Goal: Information Seeking & Learning: Learn about a topic

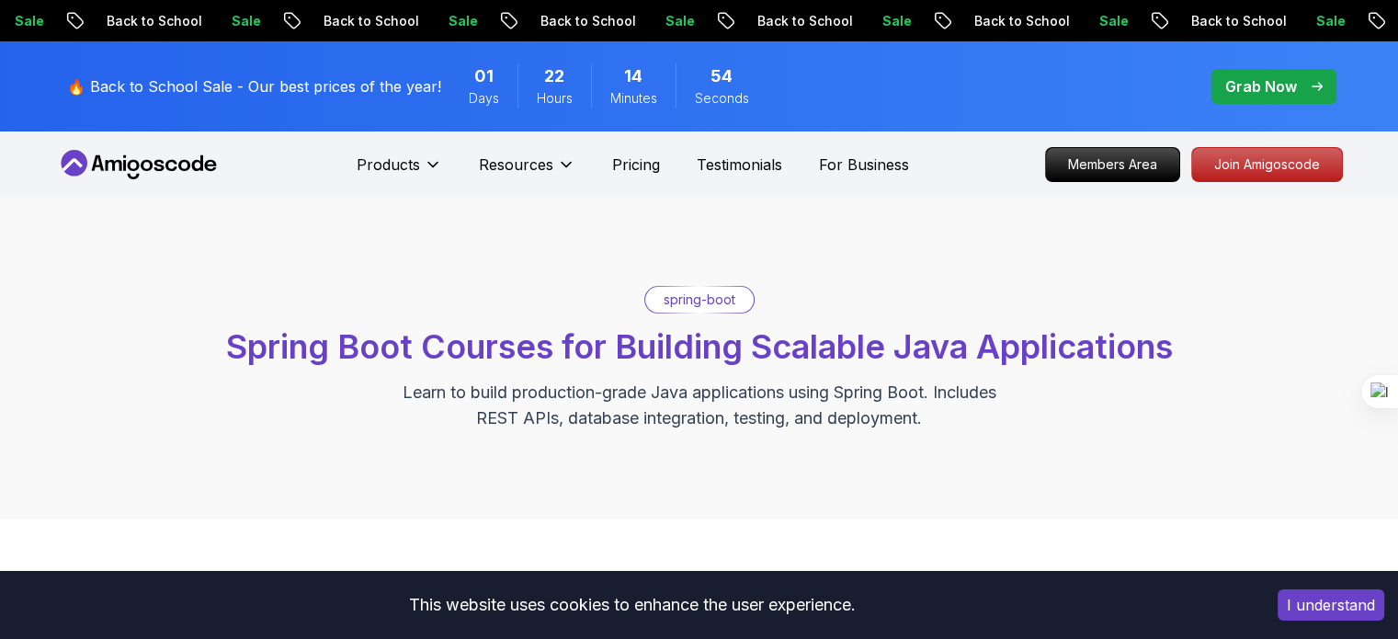
click at [721, 302] on p "spring-boot" at bounding box center [700, 299] width 72 height 18
click at [669, 353] on span "Spring Boot Courses for Building Scalable Java Applications" at bounding box center [699, 346] width 947 height 40
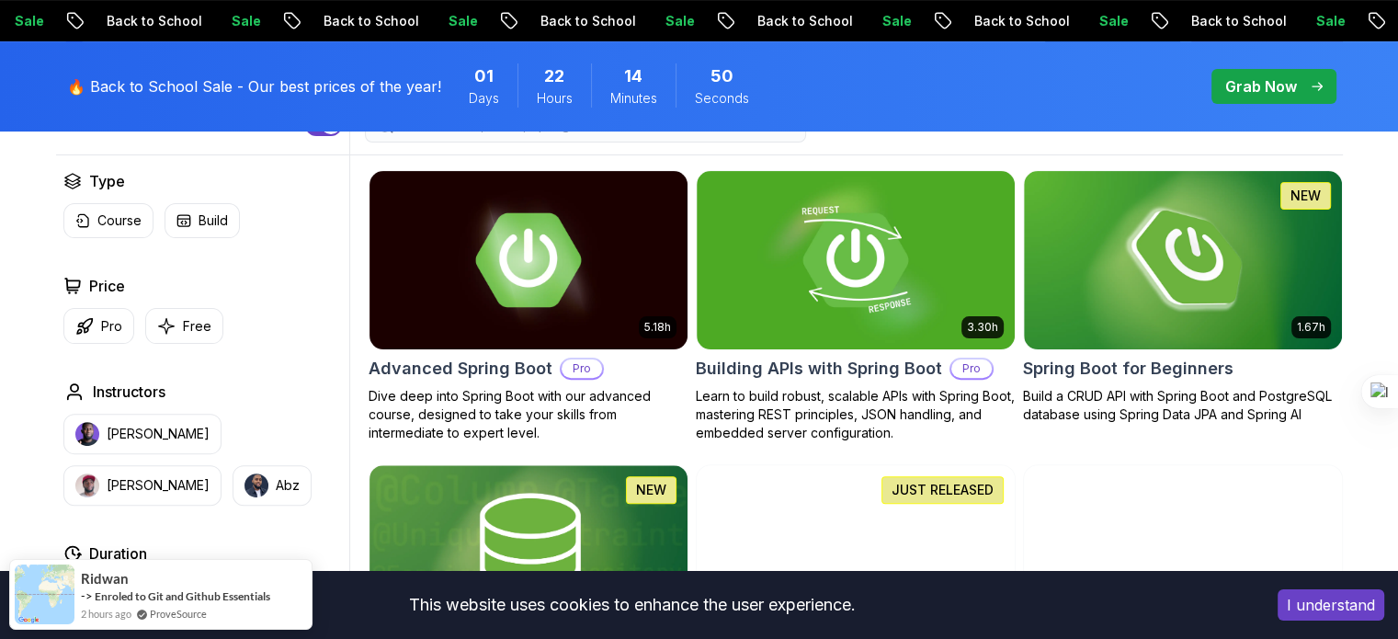
scroll to position [515, 0]
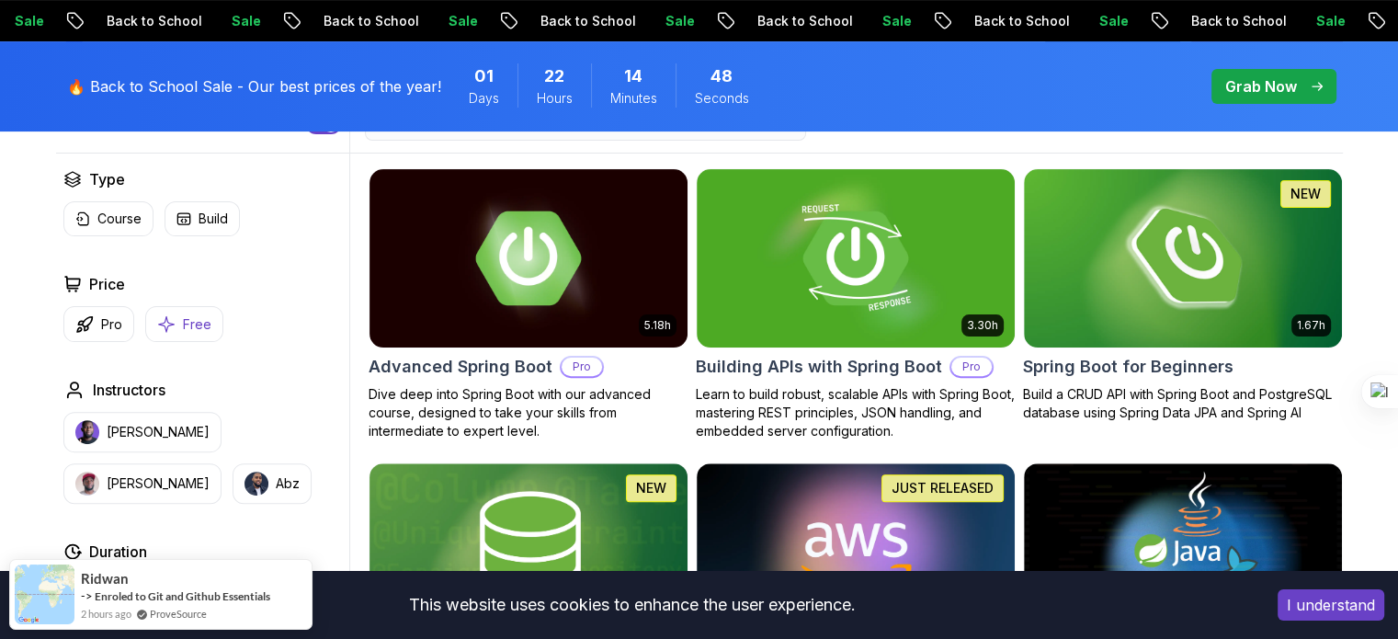
click at [176, 321] on button "Free" at bounding box center [184, 324] width 78 height 36
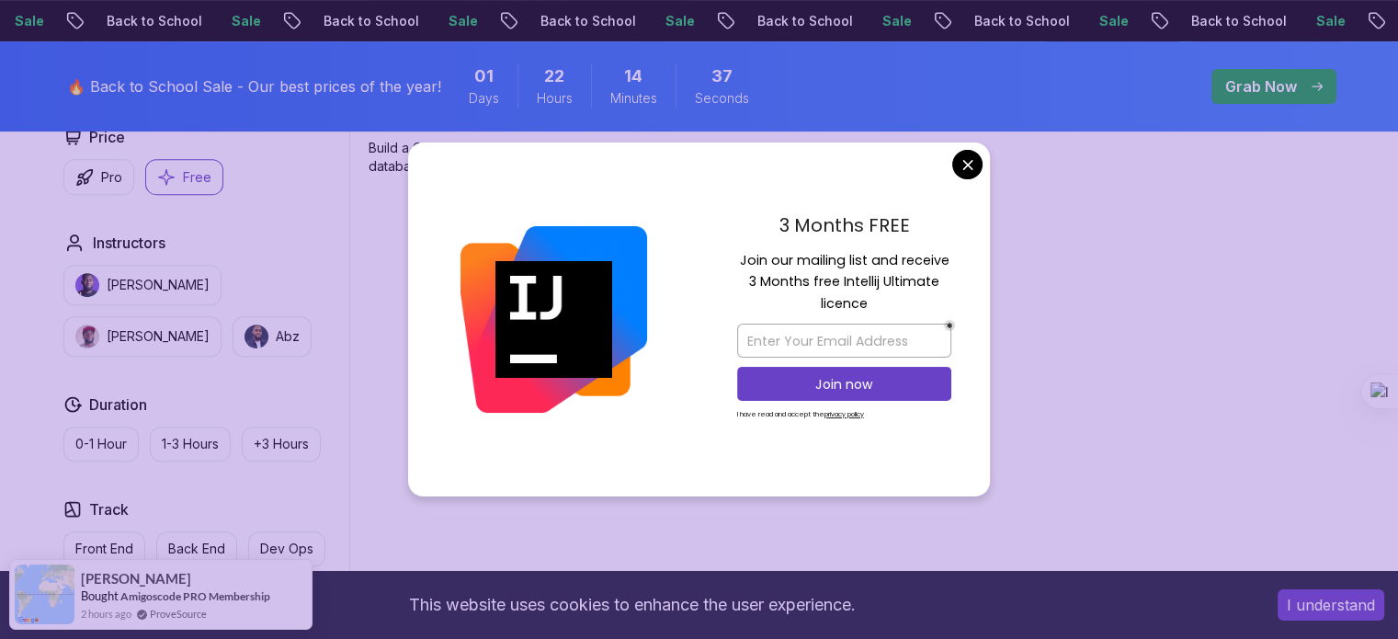
scroll to position [746, 0]
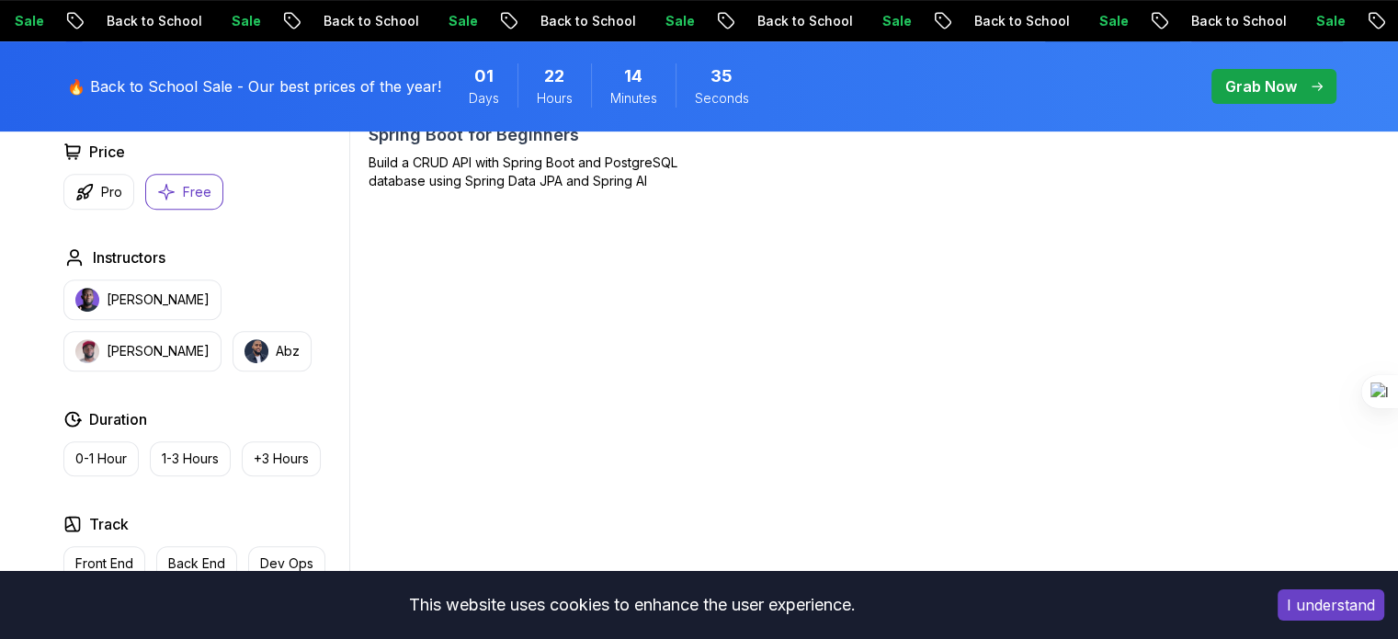
click at [969, 157] on body "Sale Back to School Sale Back to School Sale Back to School Sale Back to School…" at bounding box center [699, 485] width 1398 height 2463
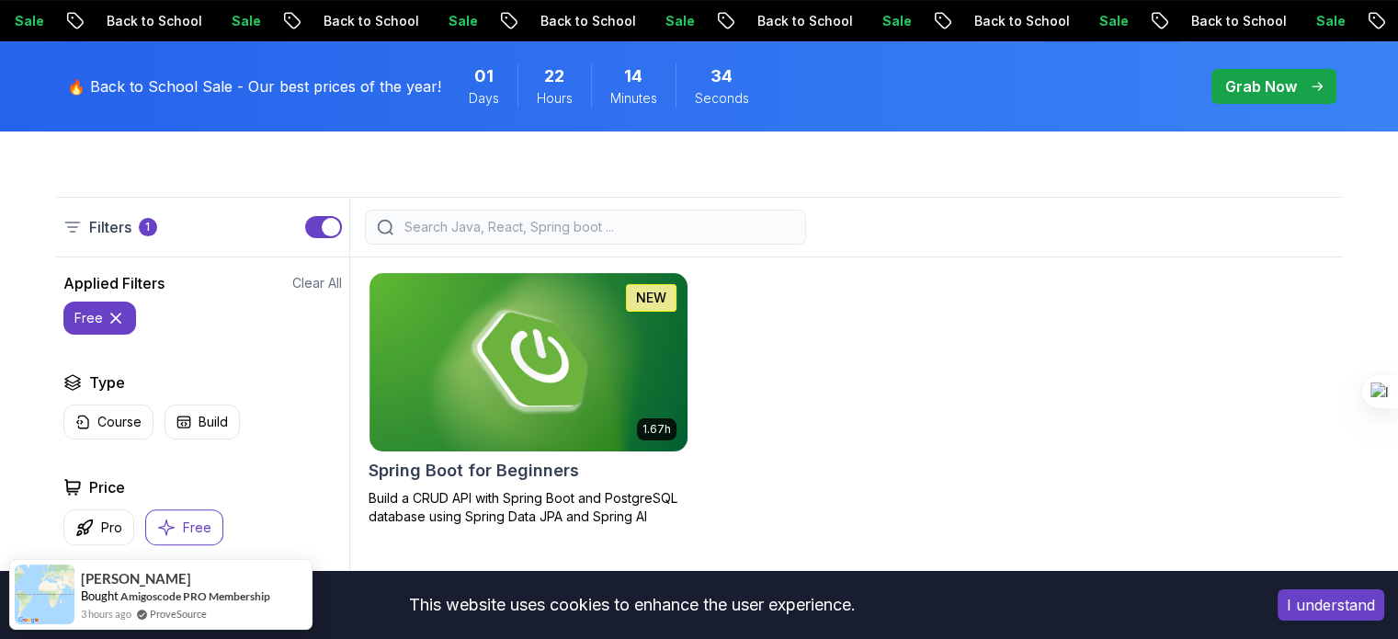
scroll to position [432, 0]
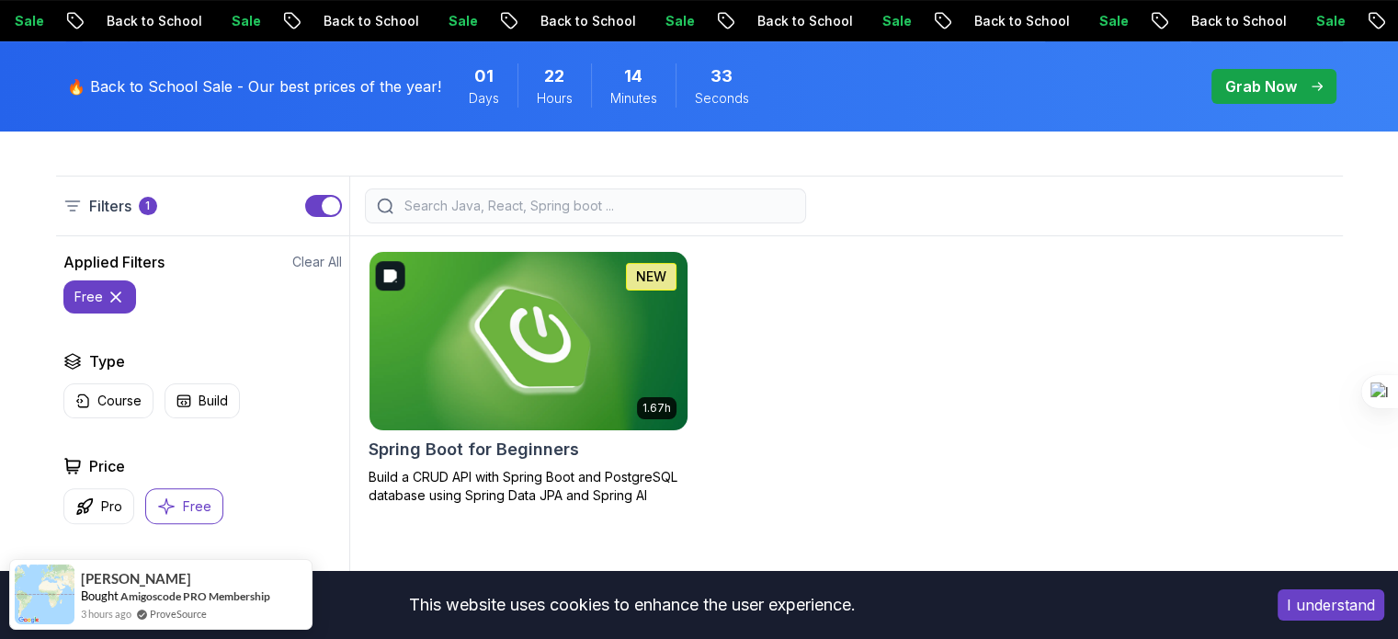
click at [541, 344] on img at bounding box center [528, 340] width 334 height 187
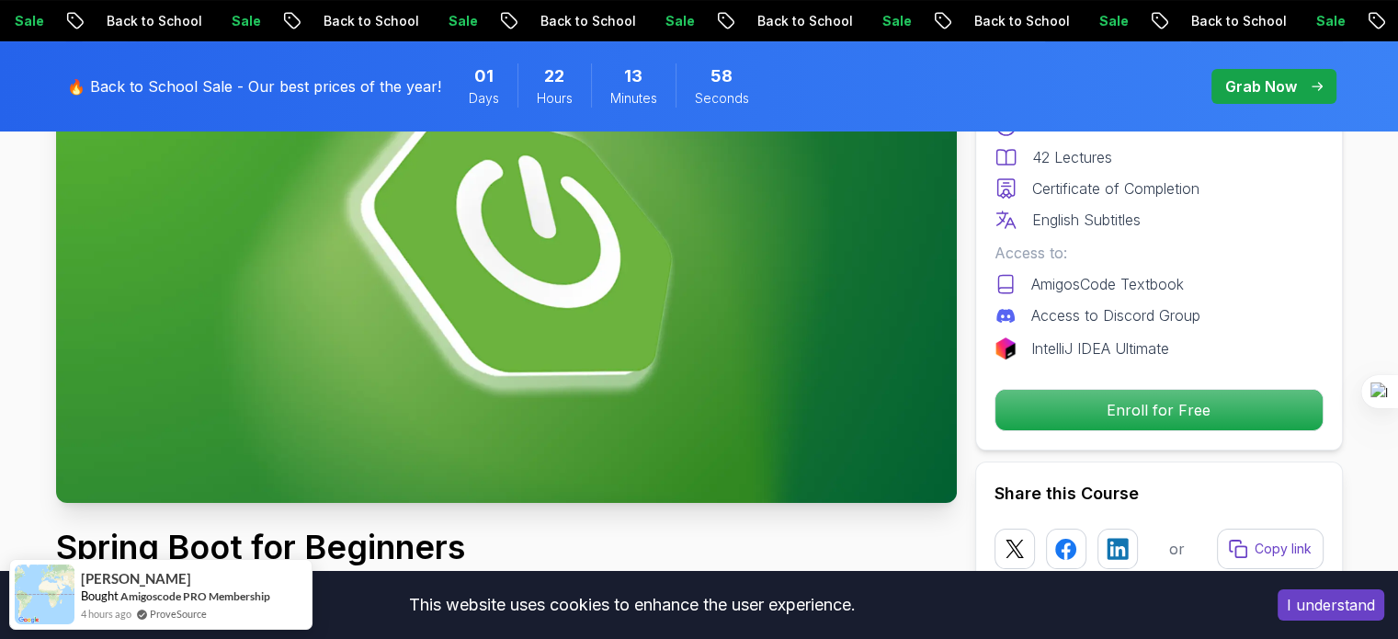
scroll to position [246, 0]
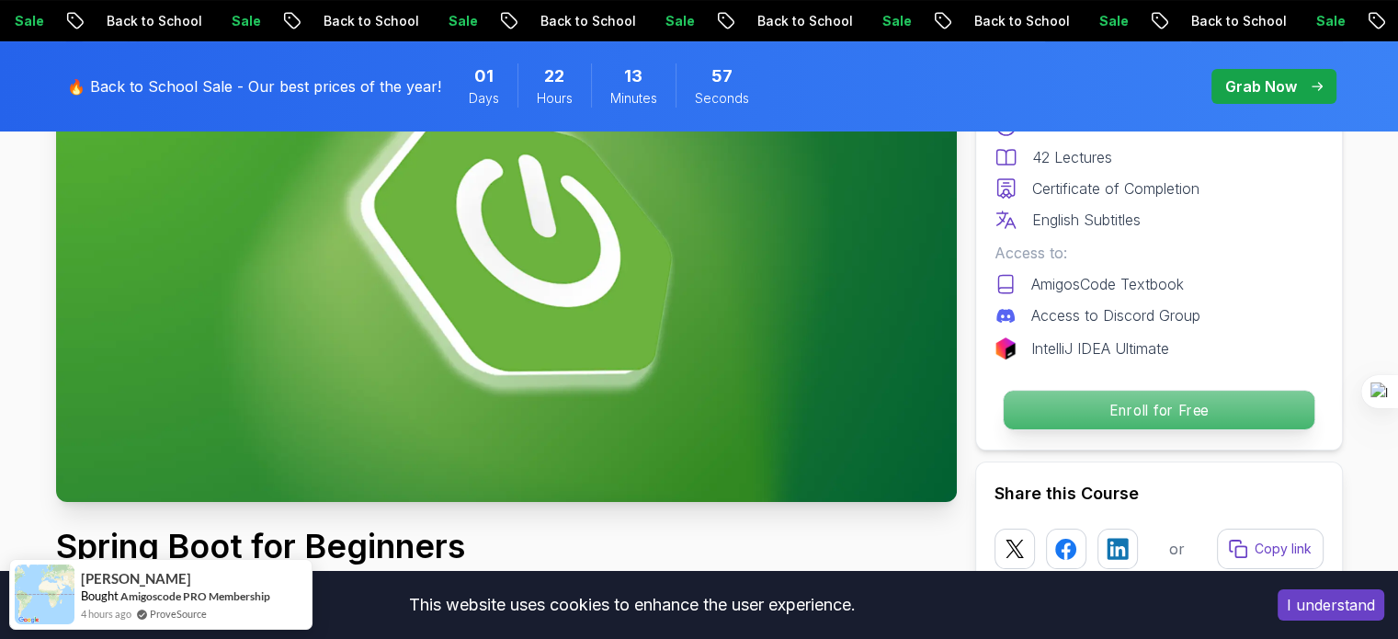
click at [1178, 410] on p "Enroll for Free" at bounding box center [1158, 410] width 311 height 39
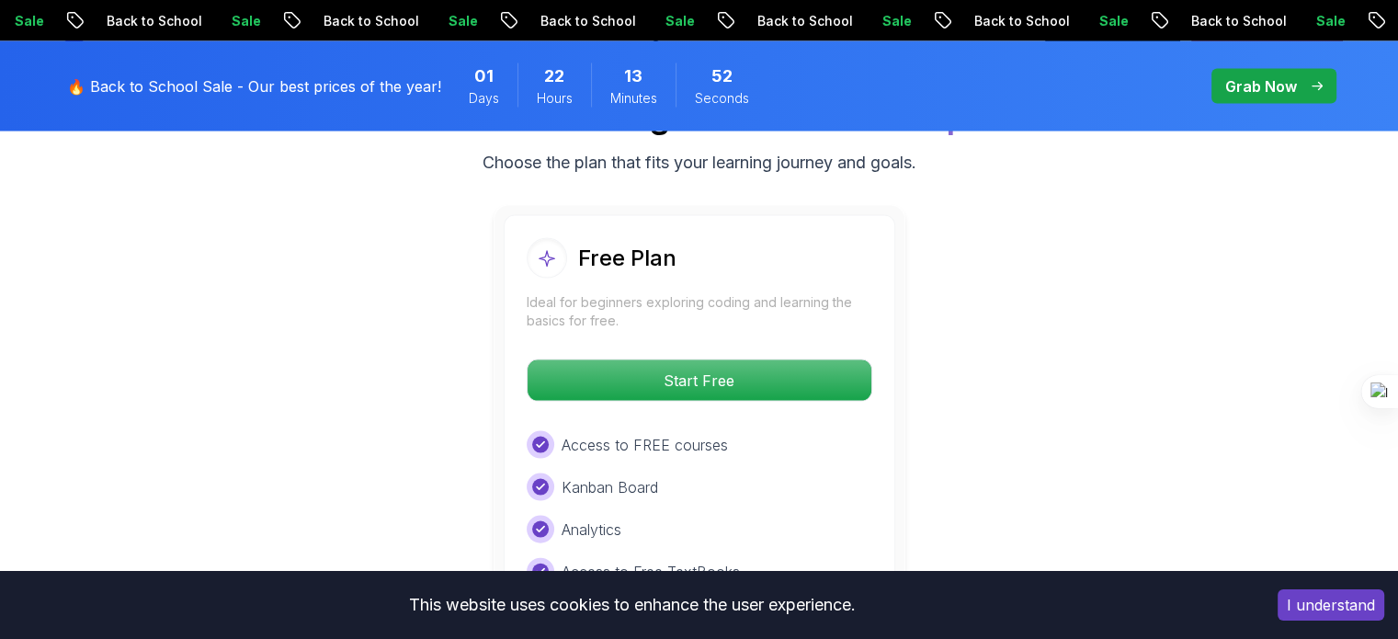
scroll to position [3829, 0]
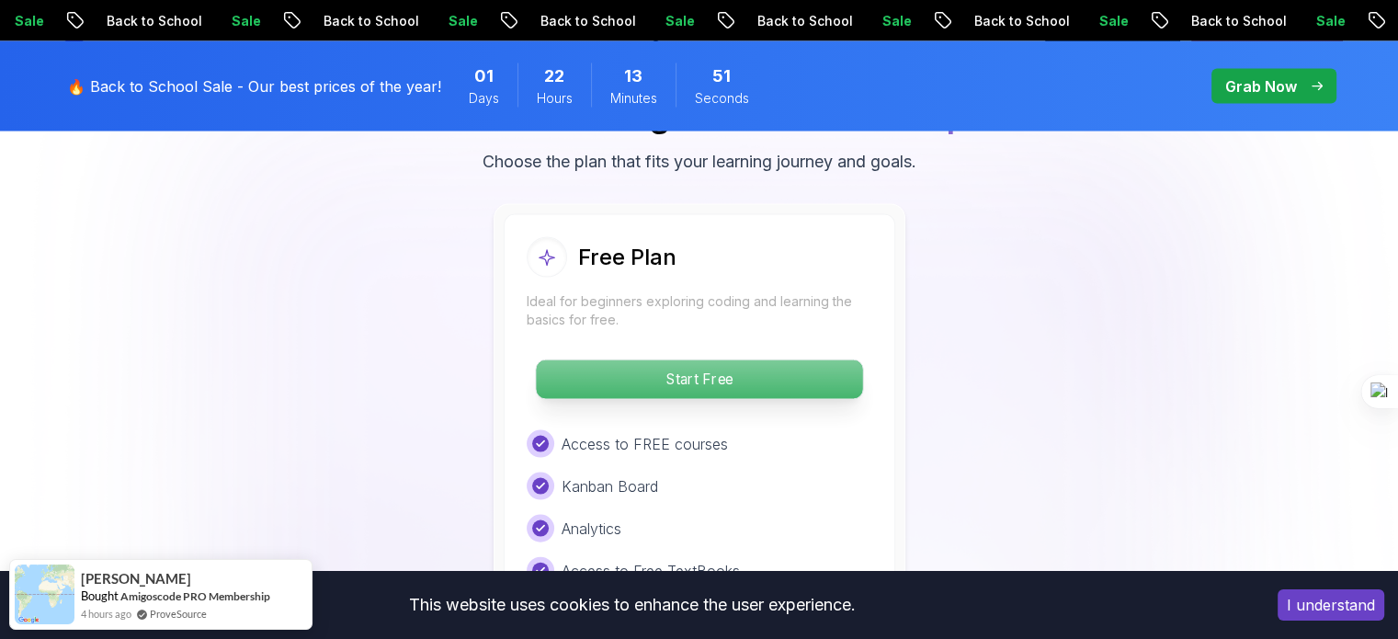
click at [698, 360] on p "Start Free" at bounding box center [699, 379] width 326 height 39
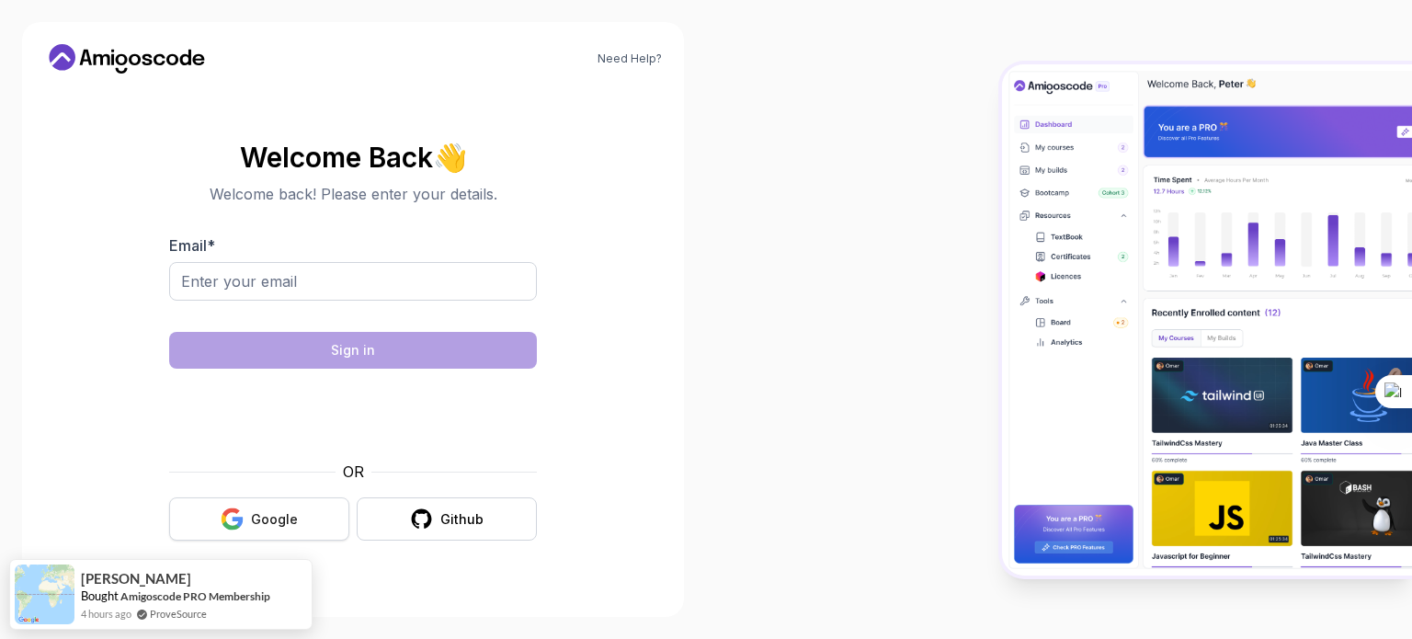
click at [257, 528] on div "Google" at bounding box center [274, 519] width 47 height 18
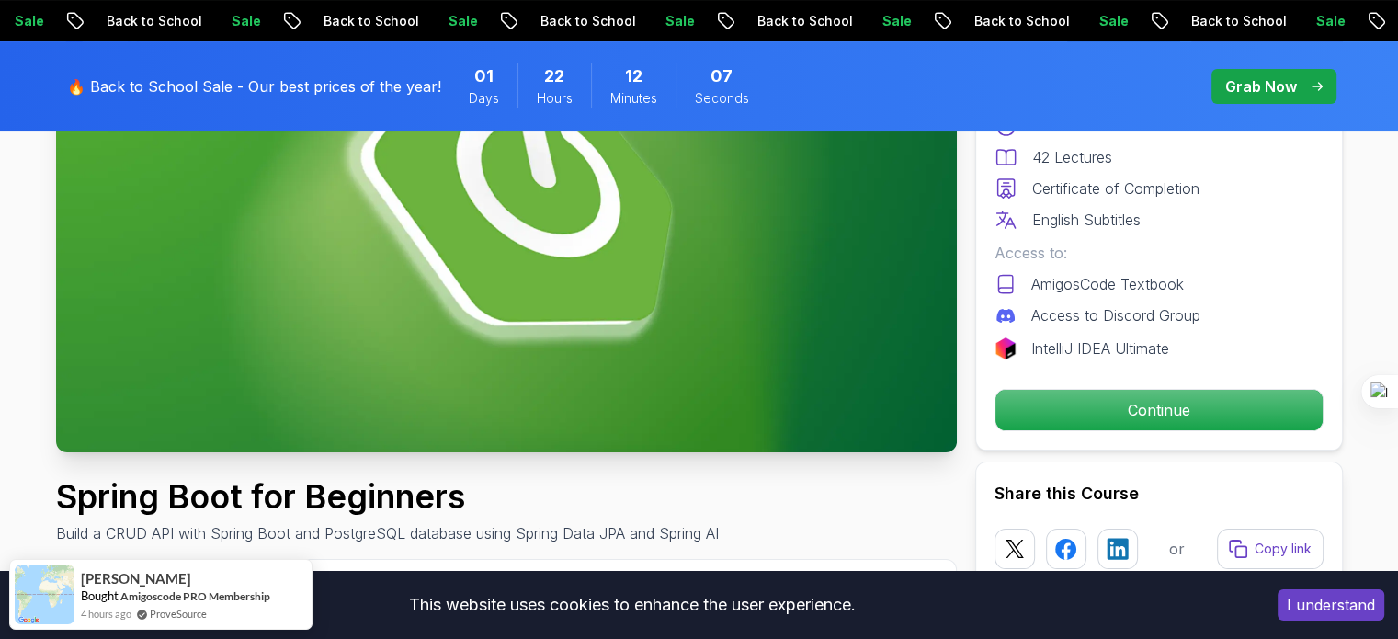
scroll to position [297, 0]
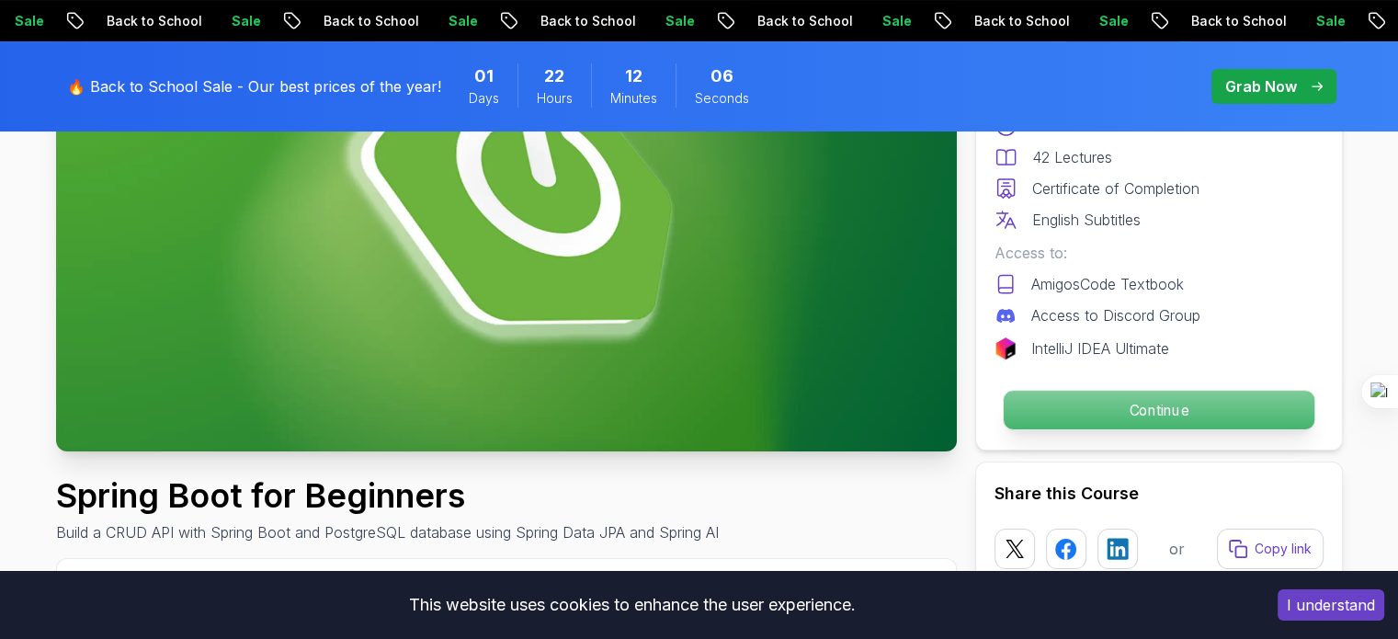
click at [1082, 406] on p "Continue" at bounding box center [1158, 410] width 311 height 39
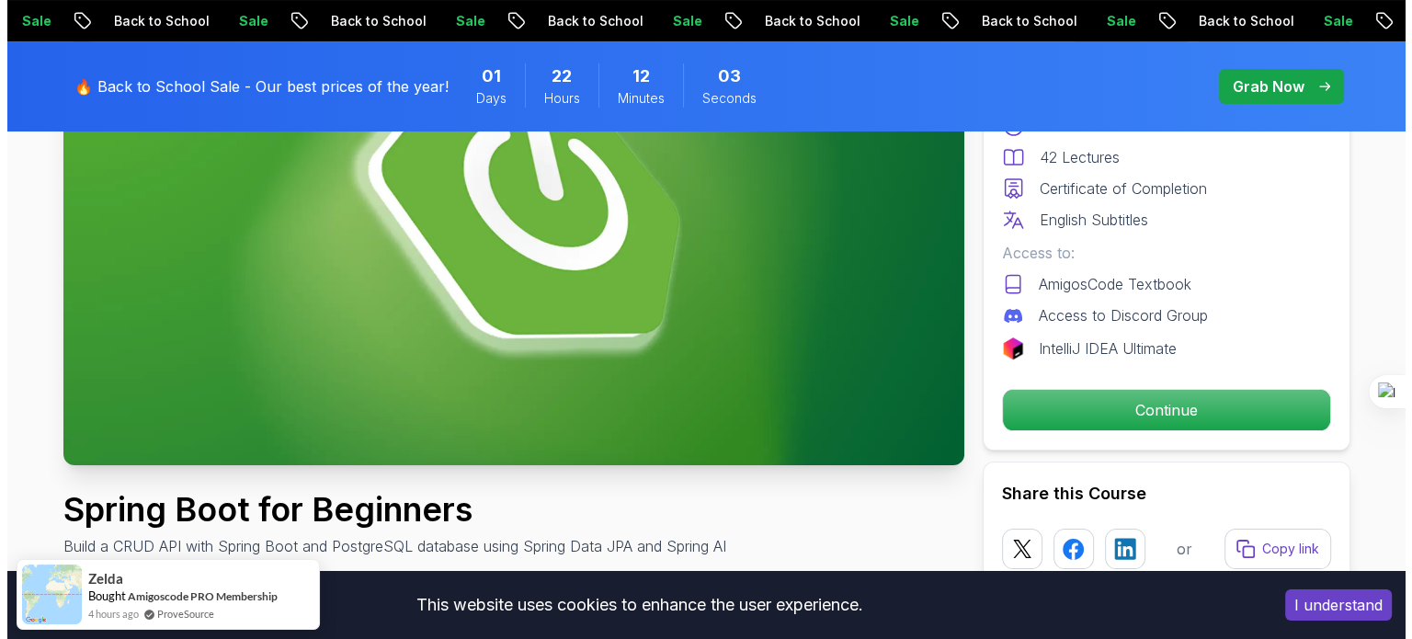
scroll to position [0, 0]
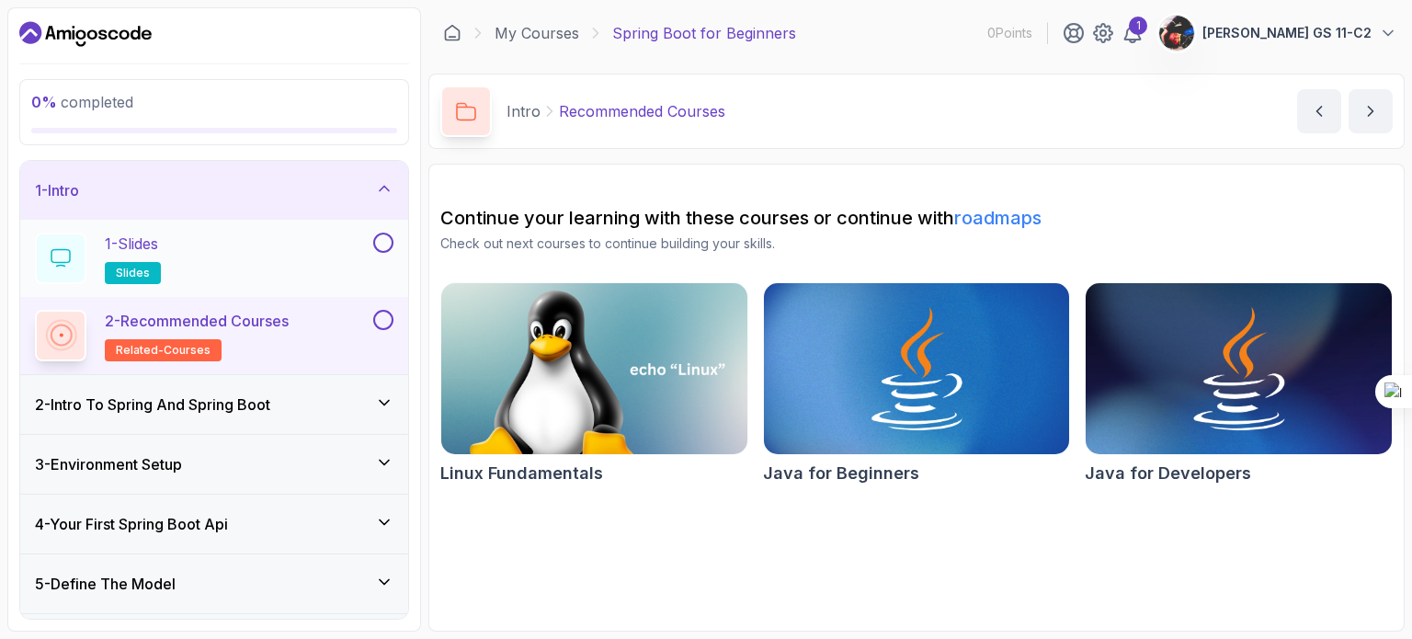
click at [299, 243] on div "1 - Slides slides" at bounding box center [202, 258] width 335 height 51
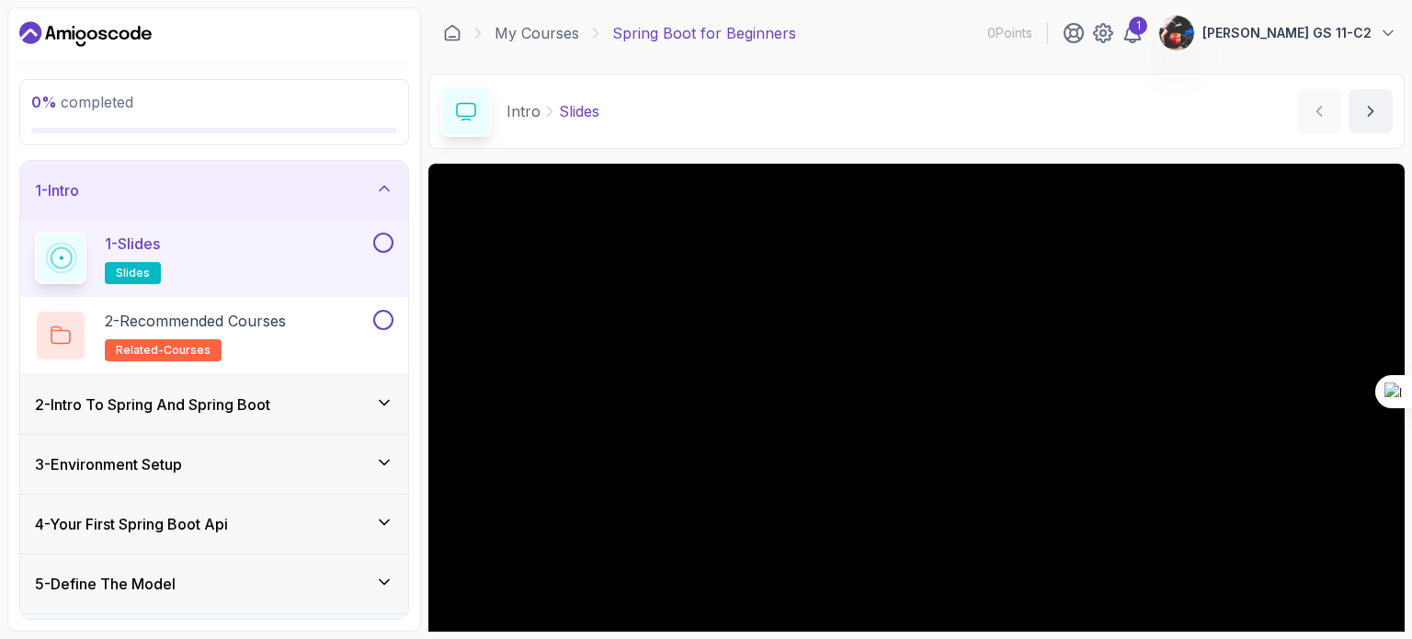
click at [385, 238] on button at bounding box center [383, 243] width 20 height 20
click at [257, 242] on div "1 - Slides slides" at bounding box center [202, 258] width 335 height 51
click at [54, 271] on div at bounding box center [61, 257] width 43 height 43
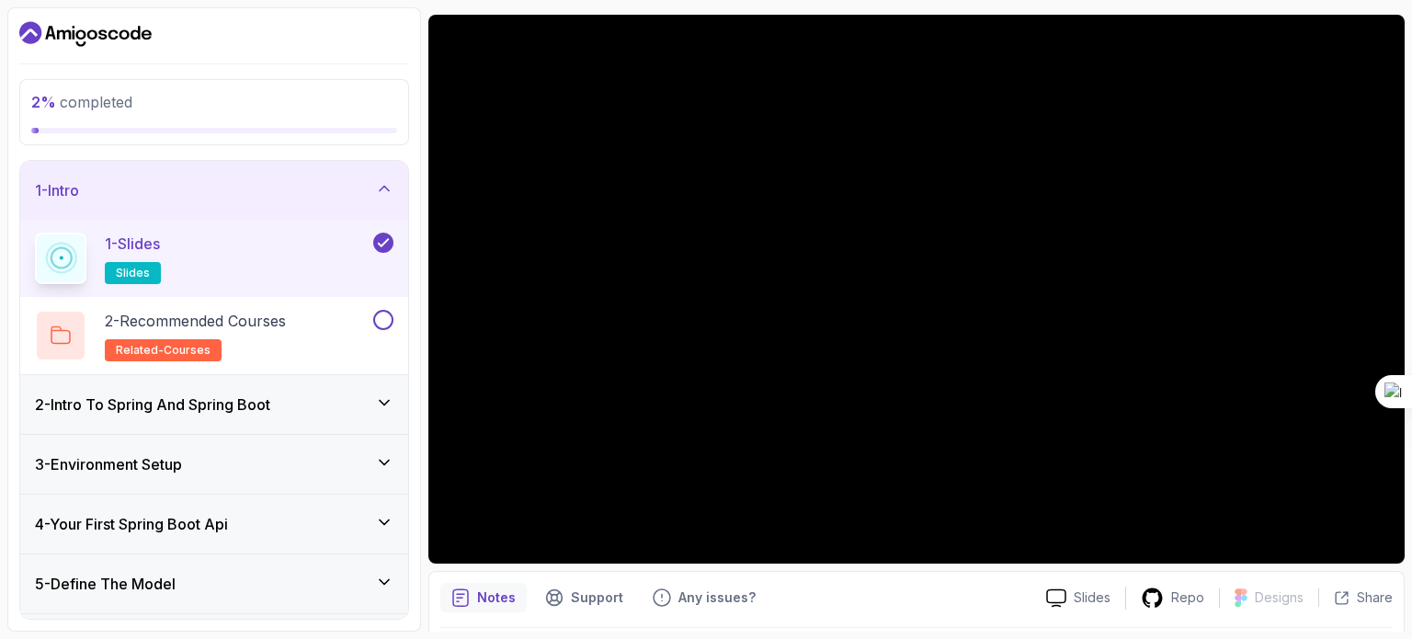
scroll to position [147, 0]
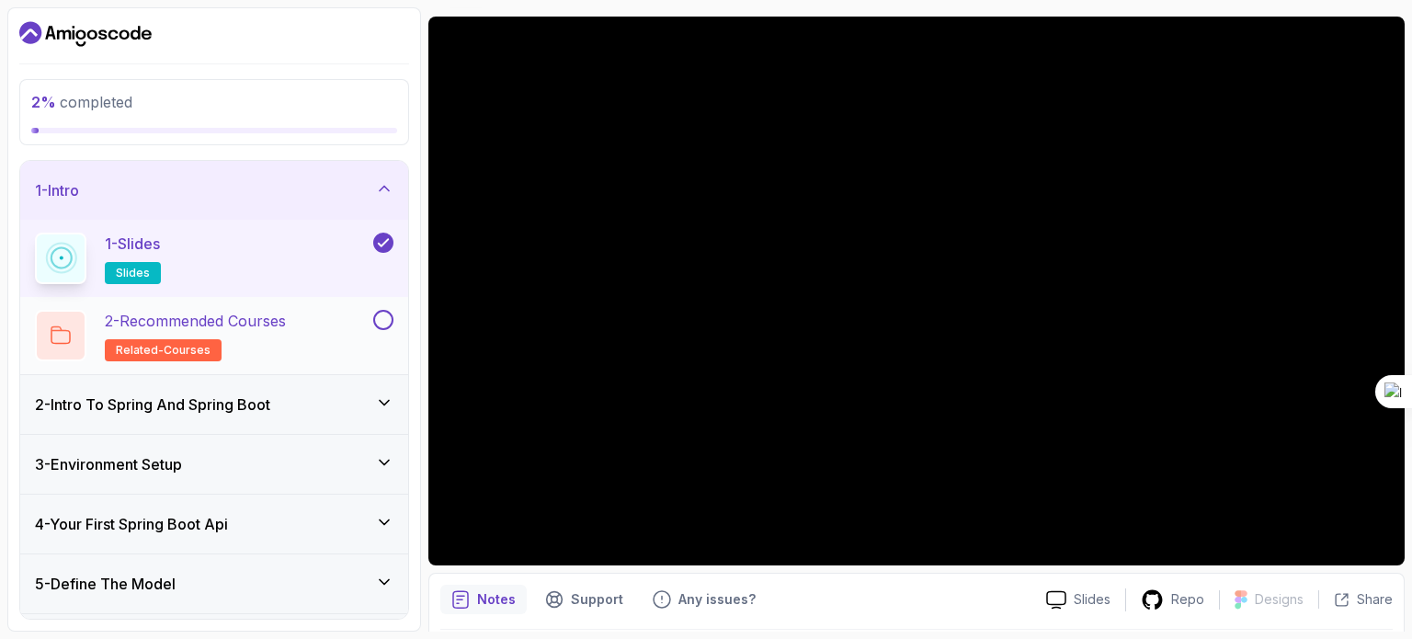
click at [279, 323] on p "2 - Recommended Courses" at bounding box center [195, 321] width 181 height 22
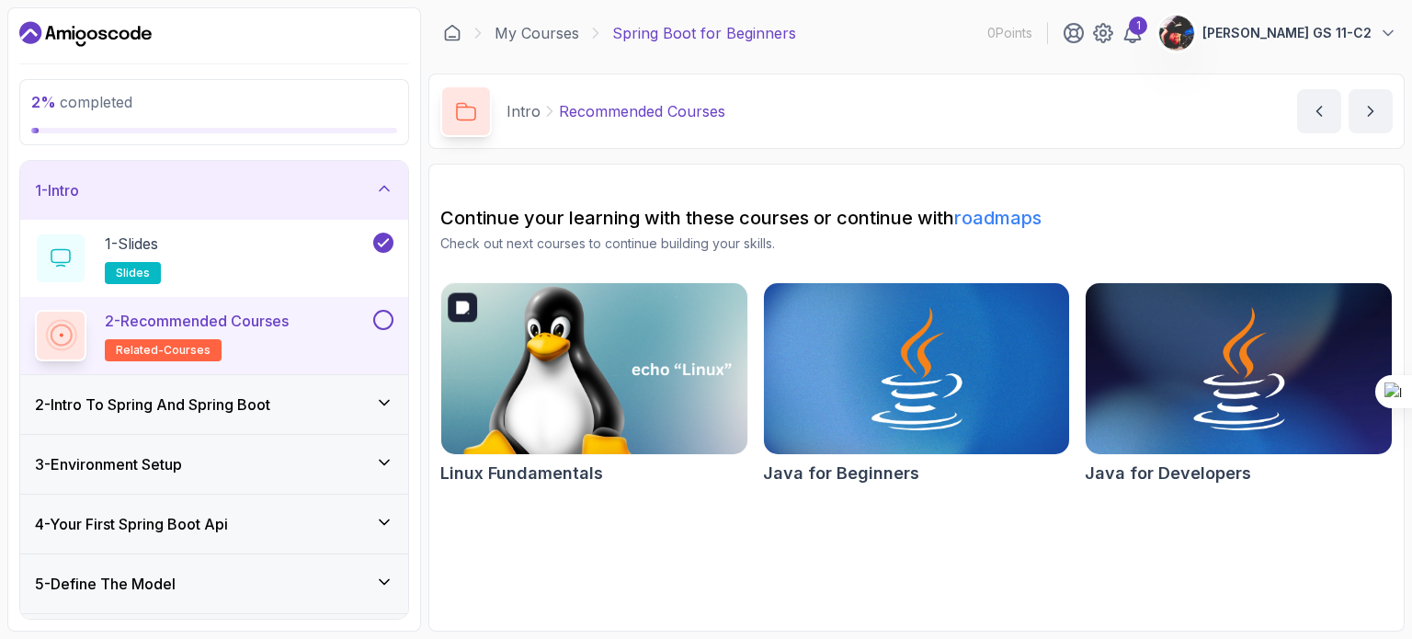
click at [649, 395] on img at bounding box center [594, 369] width 321 height 180
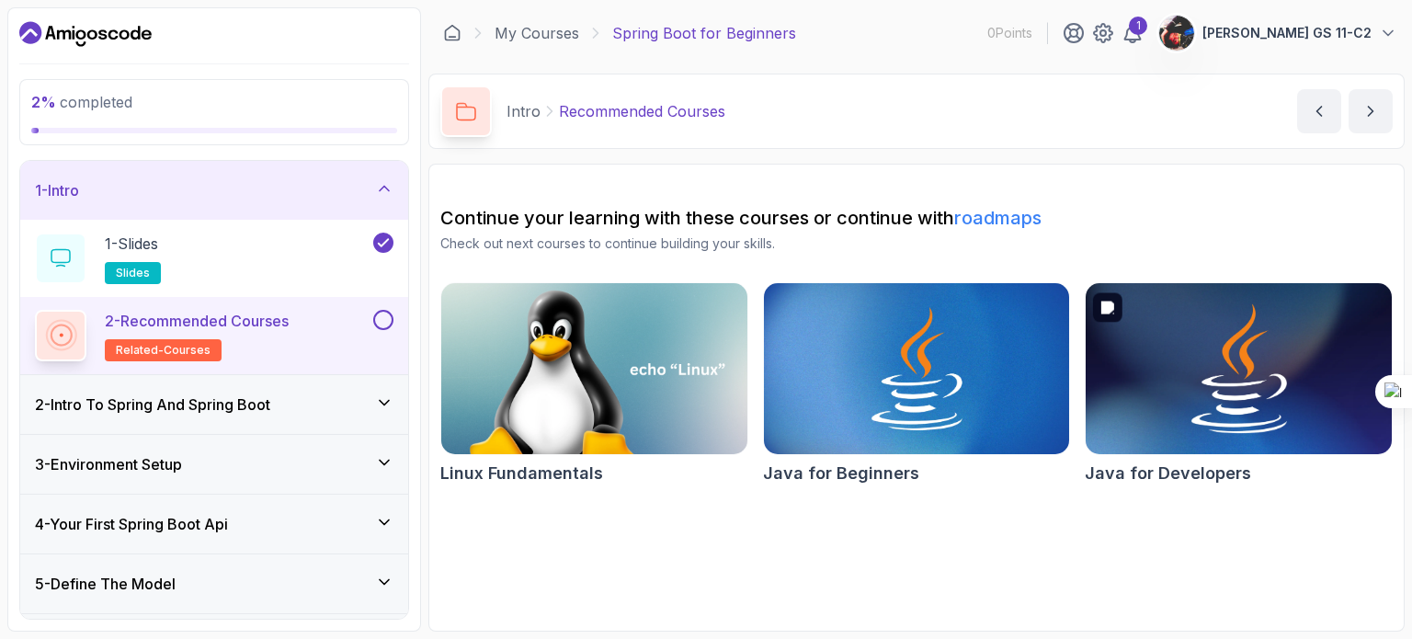
click at [1276, 394] on img at bounding box center [1238, 369] width 321 height 180
click at [385, 322] on button at bounding box center [383, 320] width 20 height 20
click at [350, 405] on div "2 - Intro To Spring And Spring Boot" at bounding box center [214, 404] width 358 height 22
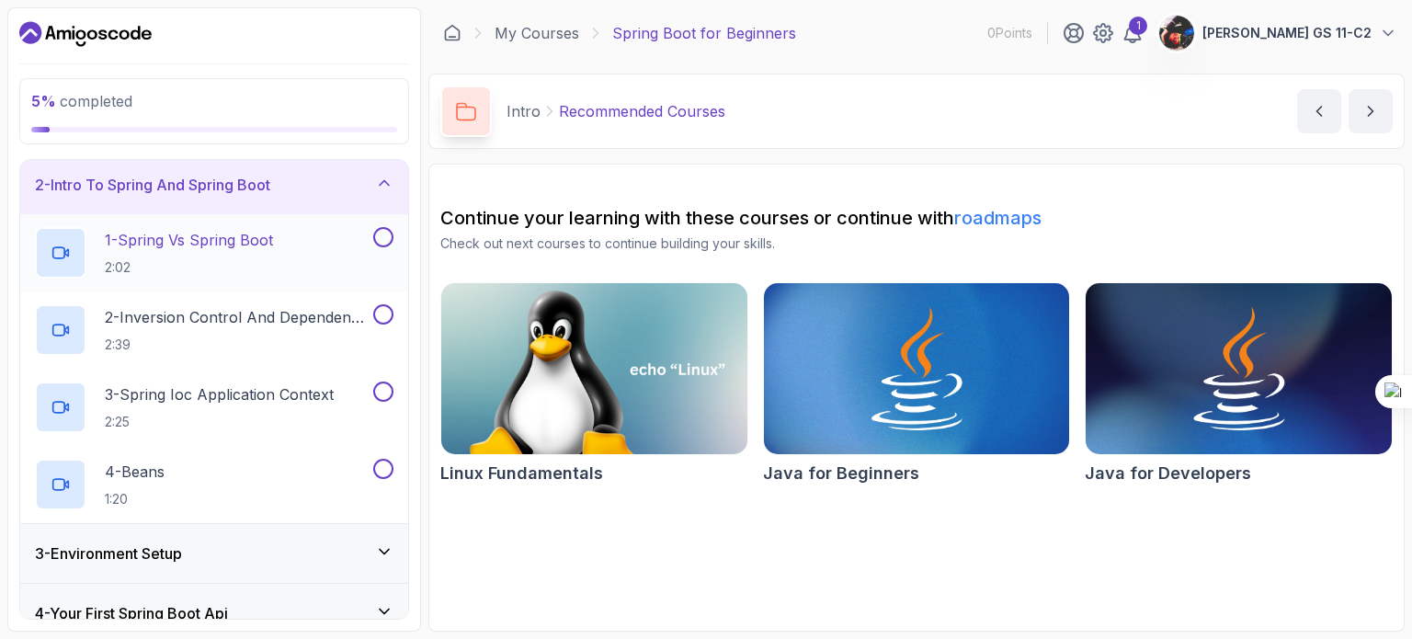
scroll to position [112, 0]
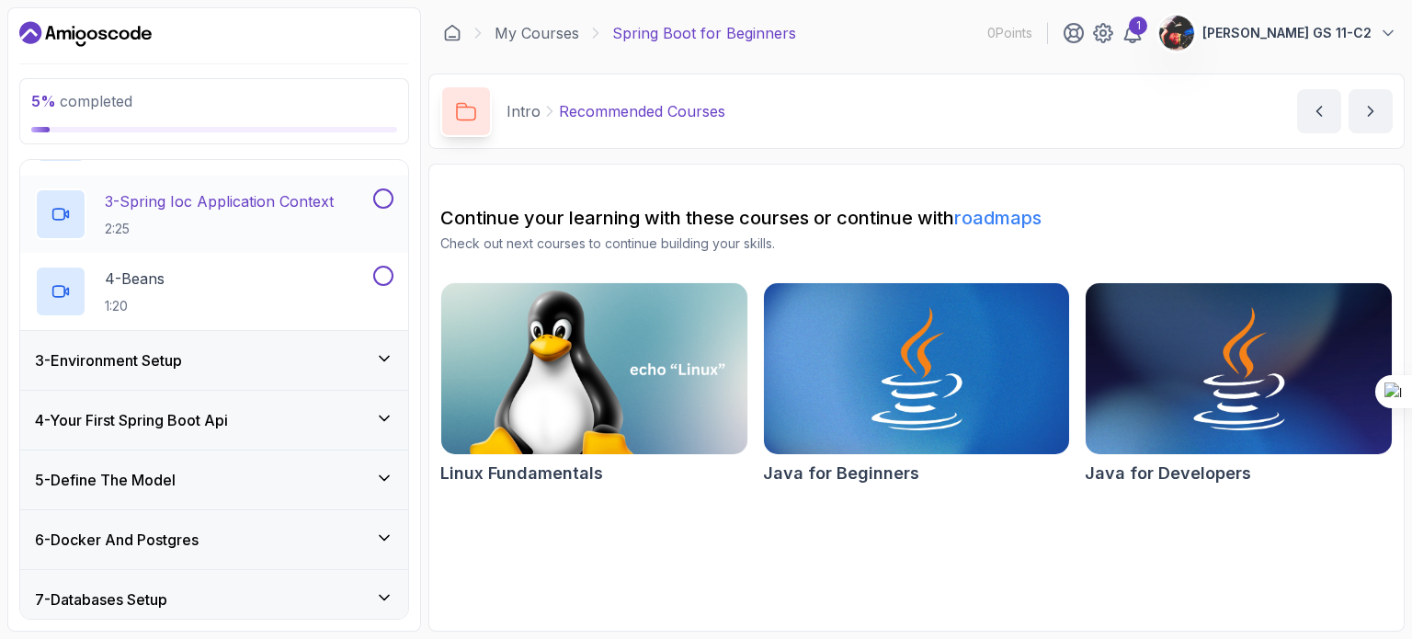
click at [237, 370] on div "3 - Environment Setup" at bounding box center [214, 360] width 388 height 59
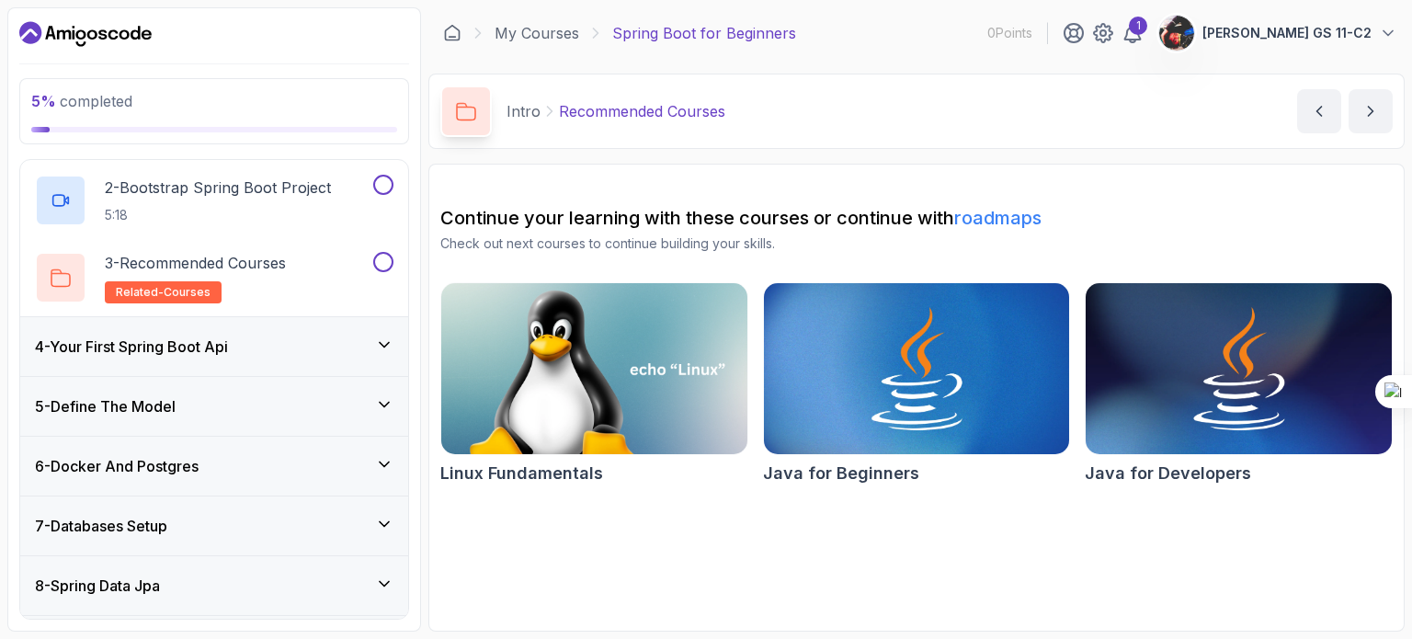
scroll to position [305, 0]
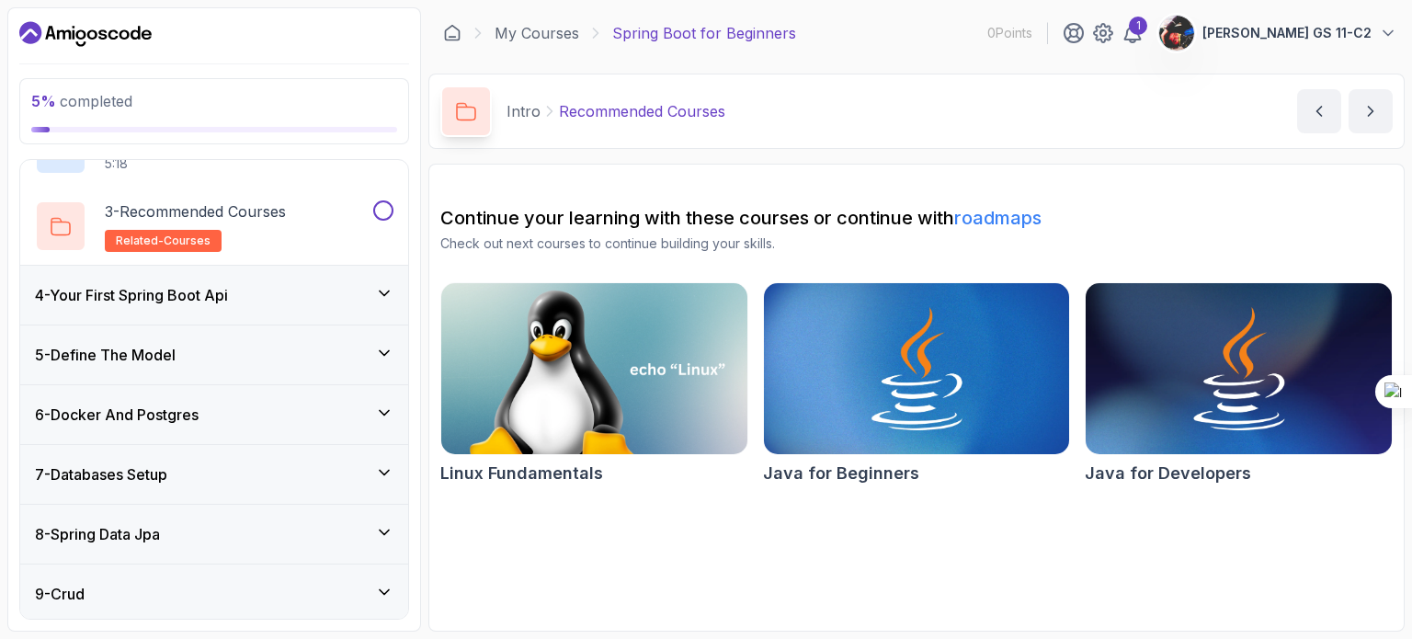
click at [251, 300] on div "4 - Your First Spring Boot Api" at bounding box center [214, 295] width 358 height 22
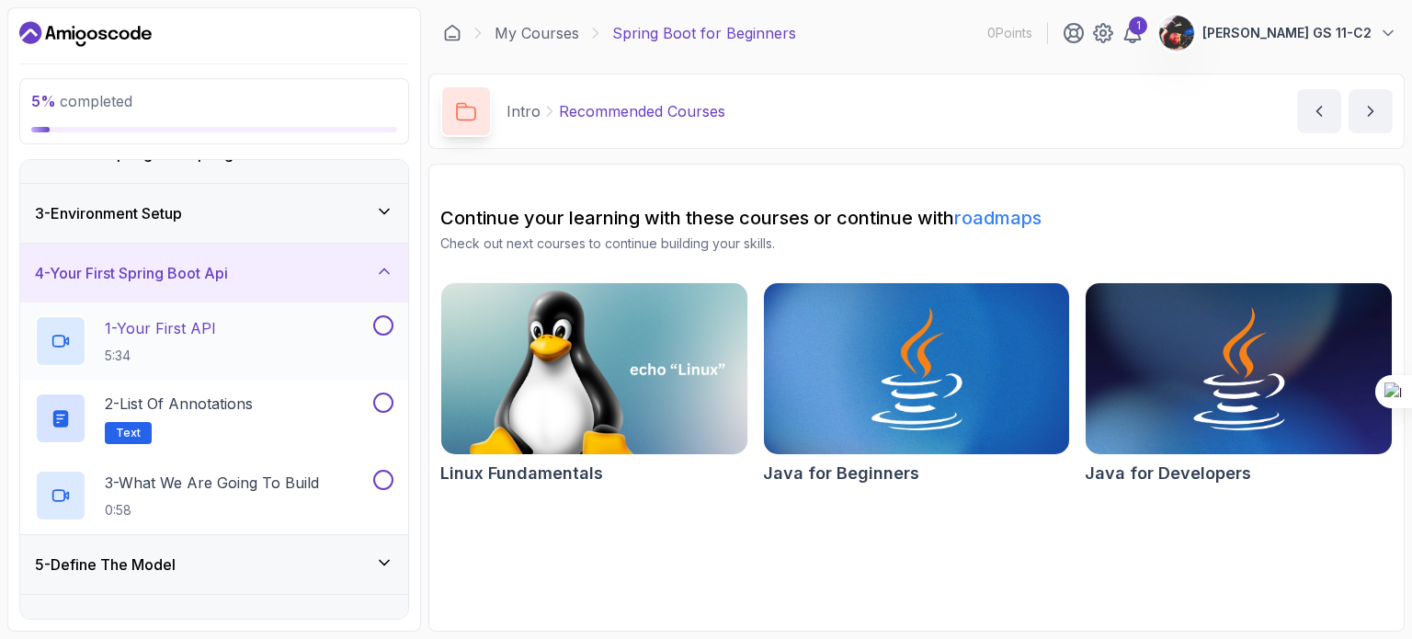
scroll to position [0, 0]
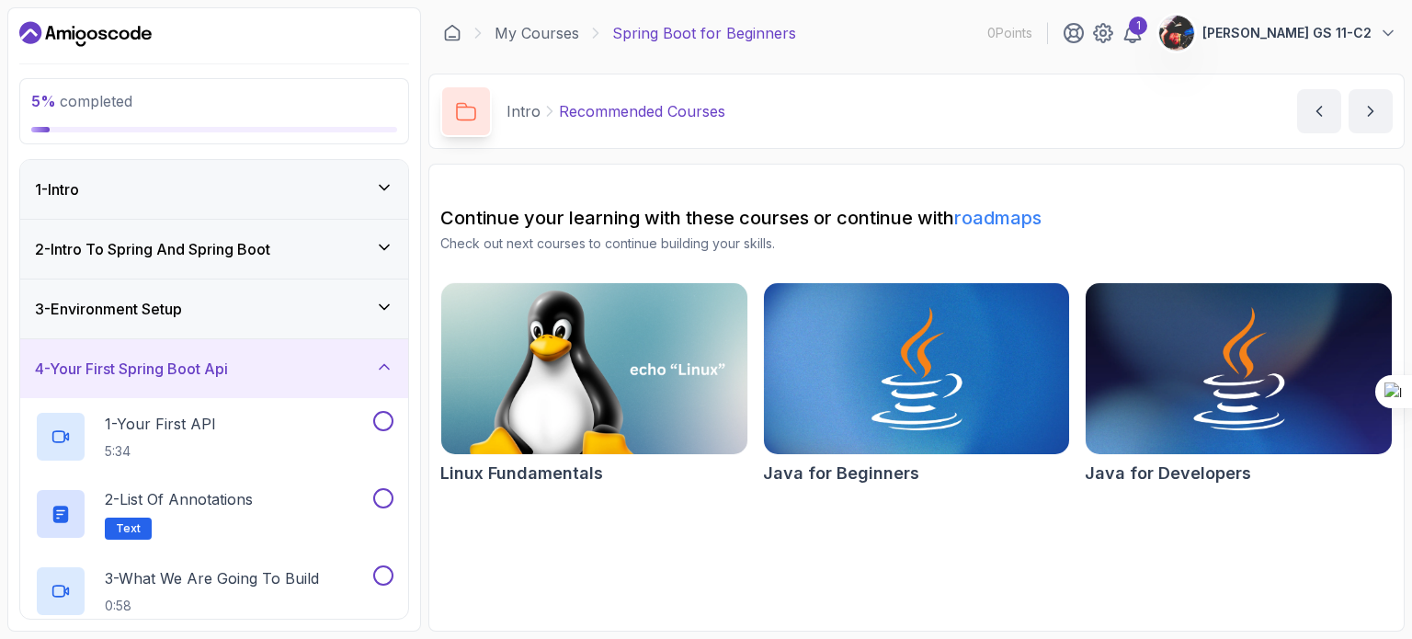
click at [270, 307] on div "3 - Environment Setup" at bounding box center [214, 309] width 358 height 22
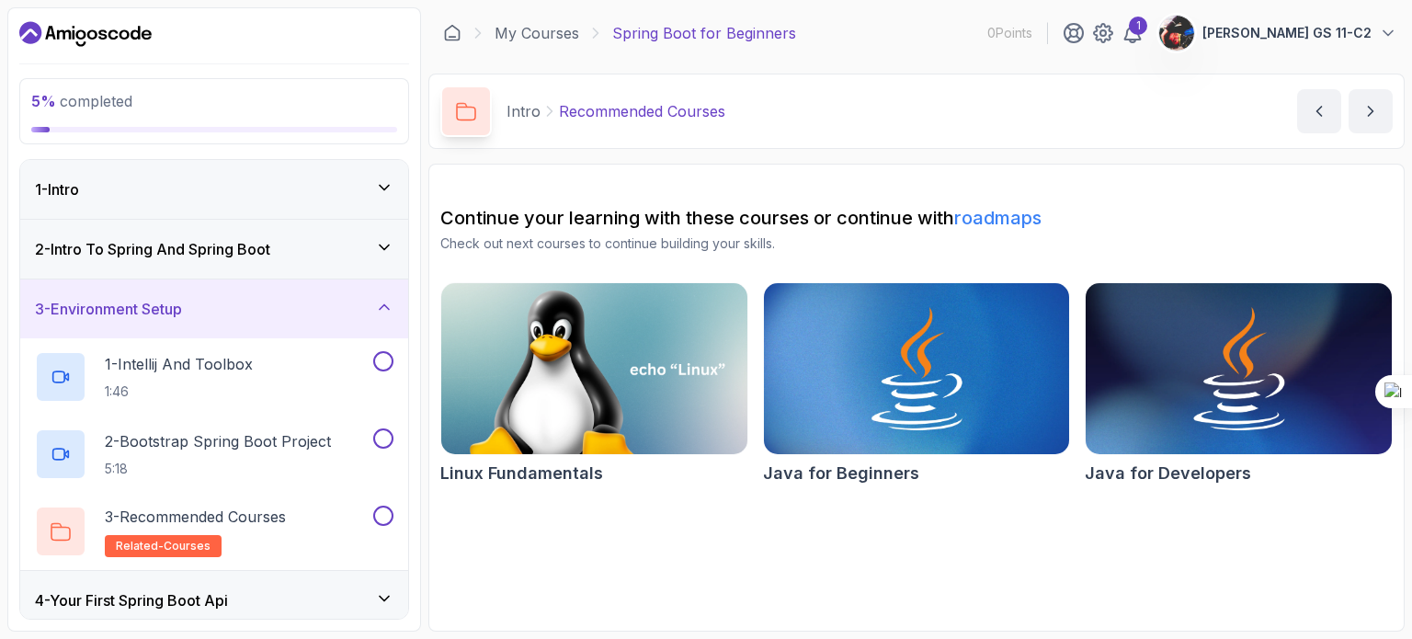
click at [320, 251] on div "2 - Intro To Spring And Spring Boot" at bounding box center [214, 249] width 358 height 22
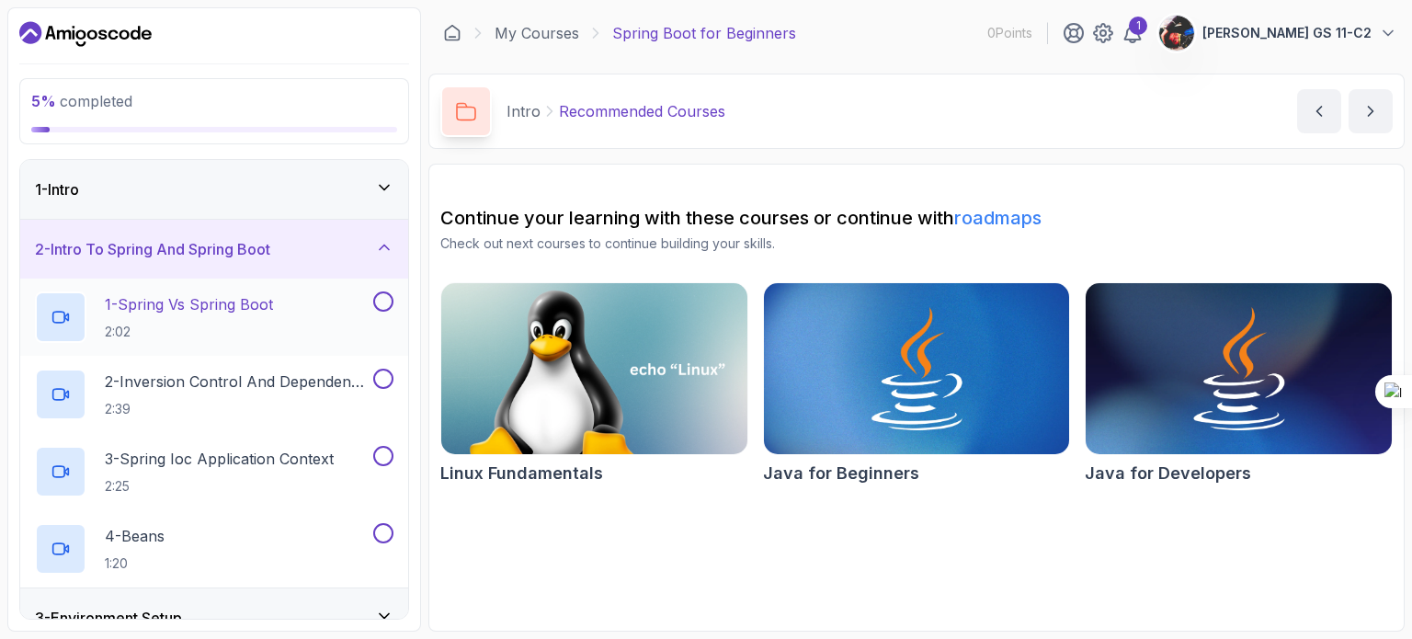
click at [197, 308] on p "1 - Spring Vs Spring Boot" at bounding box center [189, 304] width 168 height 22
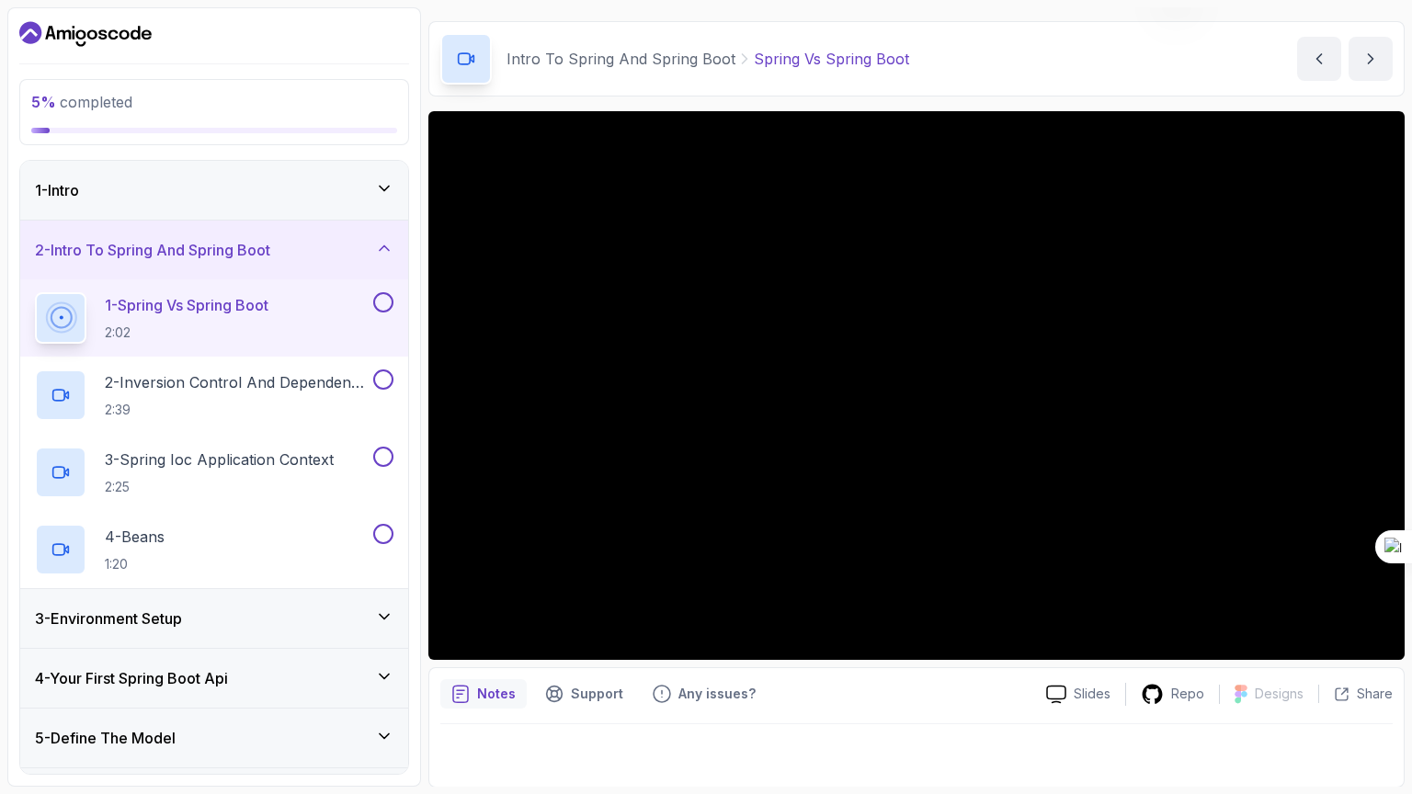
scroll to position [125, 0]
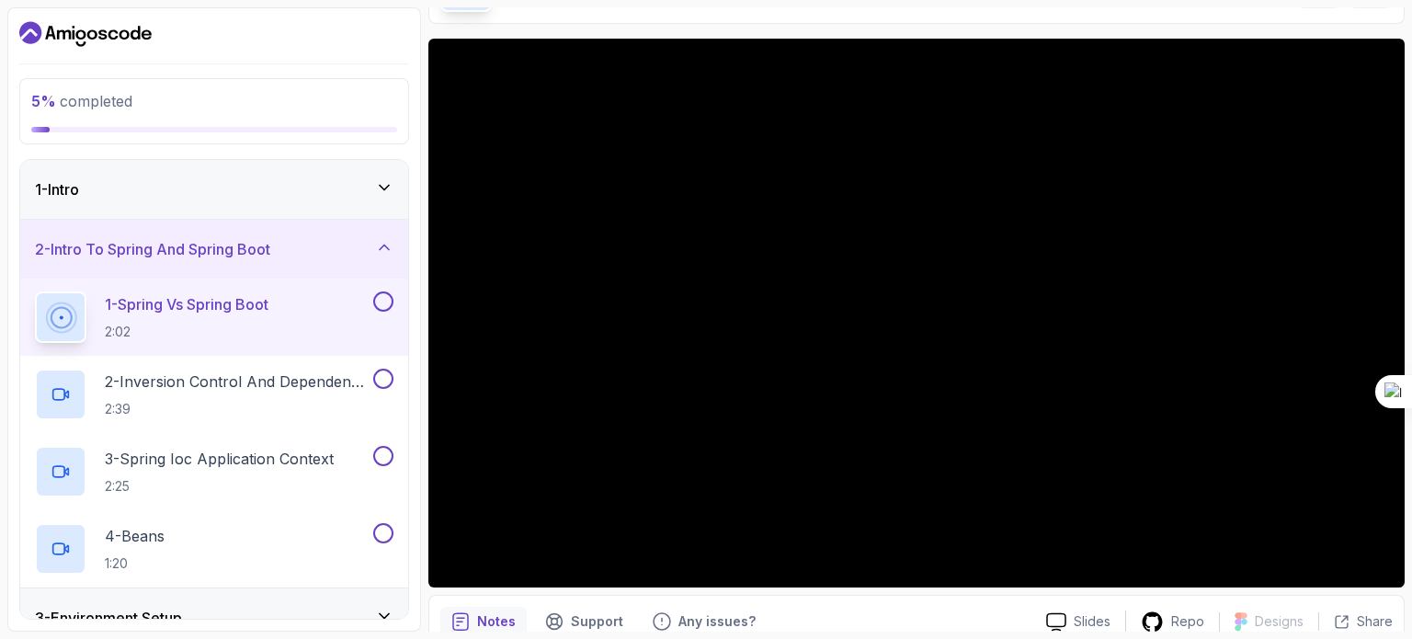
click at [1397, 625] on div at bounding box center [1398, 625] width 0 height 0
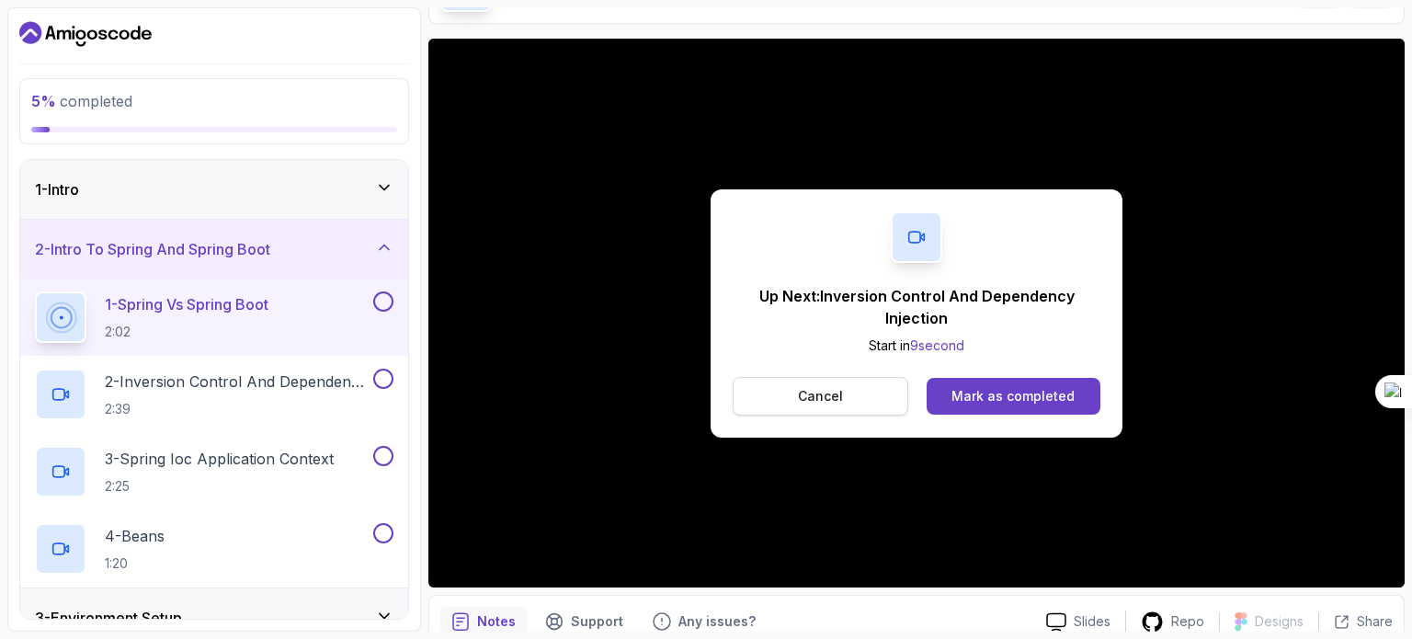
click at [809, 391] on p "Cancel" at bounding box center [820, 396] width 45 height 18
click at [1019, 392] on div "Mark as completed" at bounding box center [1012, 396] width 123 height 18
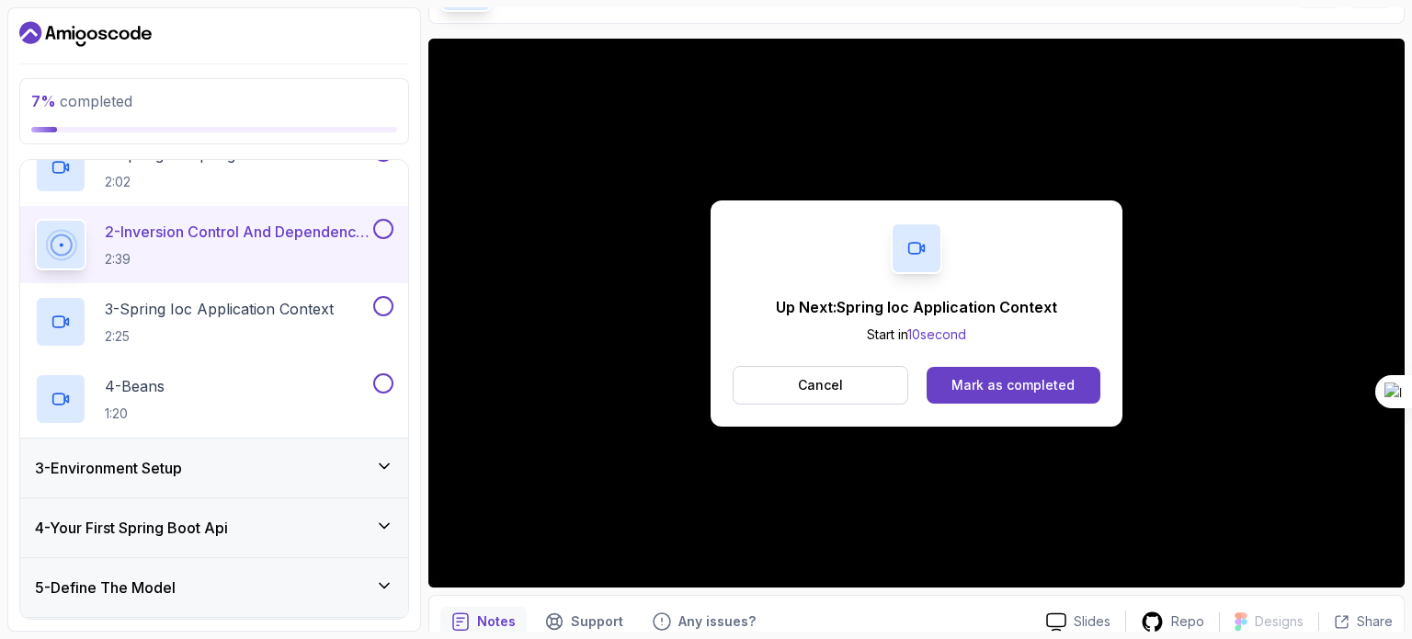
scroll to position [151, 0]
click at [982, 392] on div "Mark as completed" at bounding box center [1012, 385] width 123 height 18
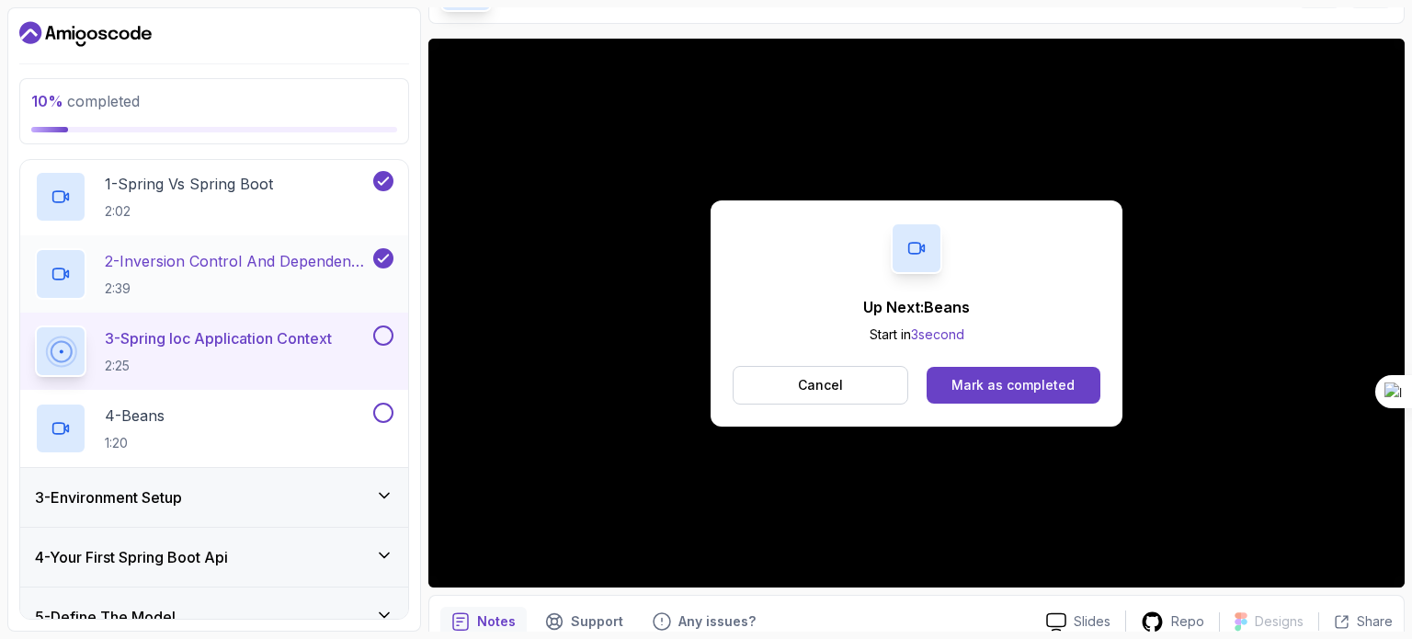
scroll to position [121, 0]
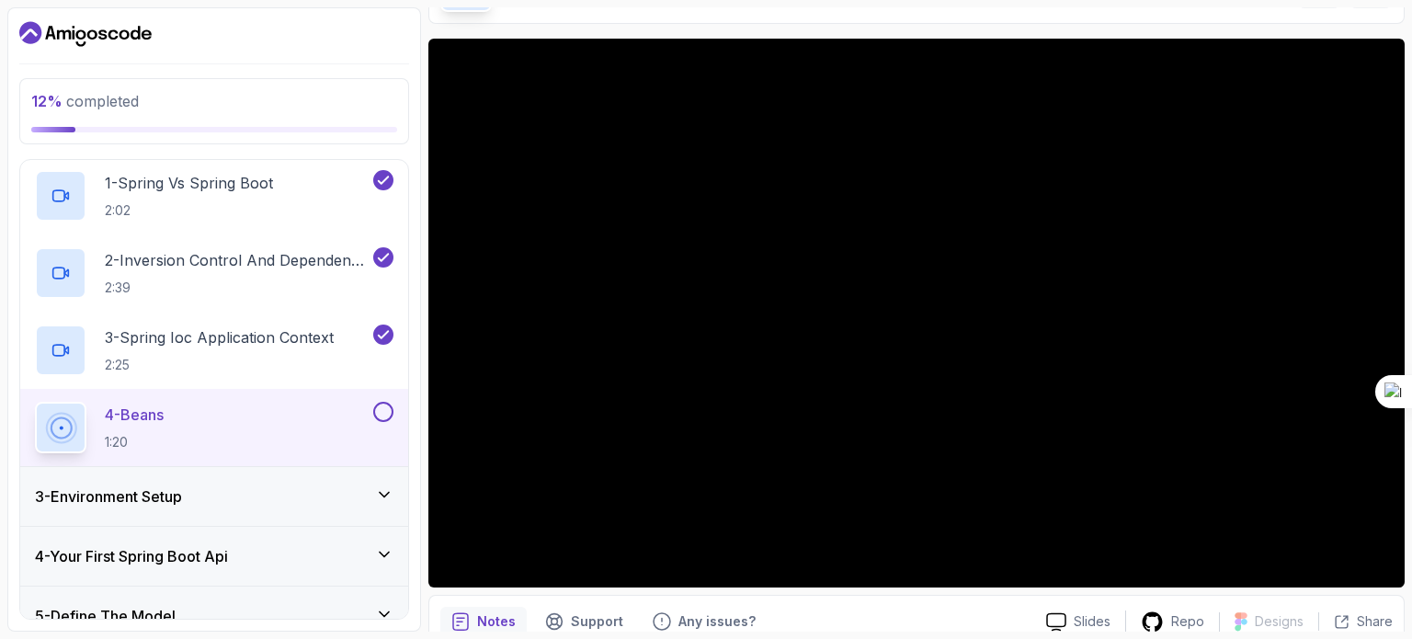
click at [202, 506] on div "3 - Environment Setup" at bounding box center [214, 496] width 388 height 59
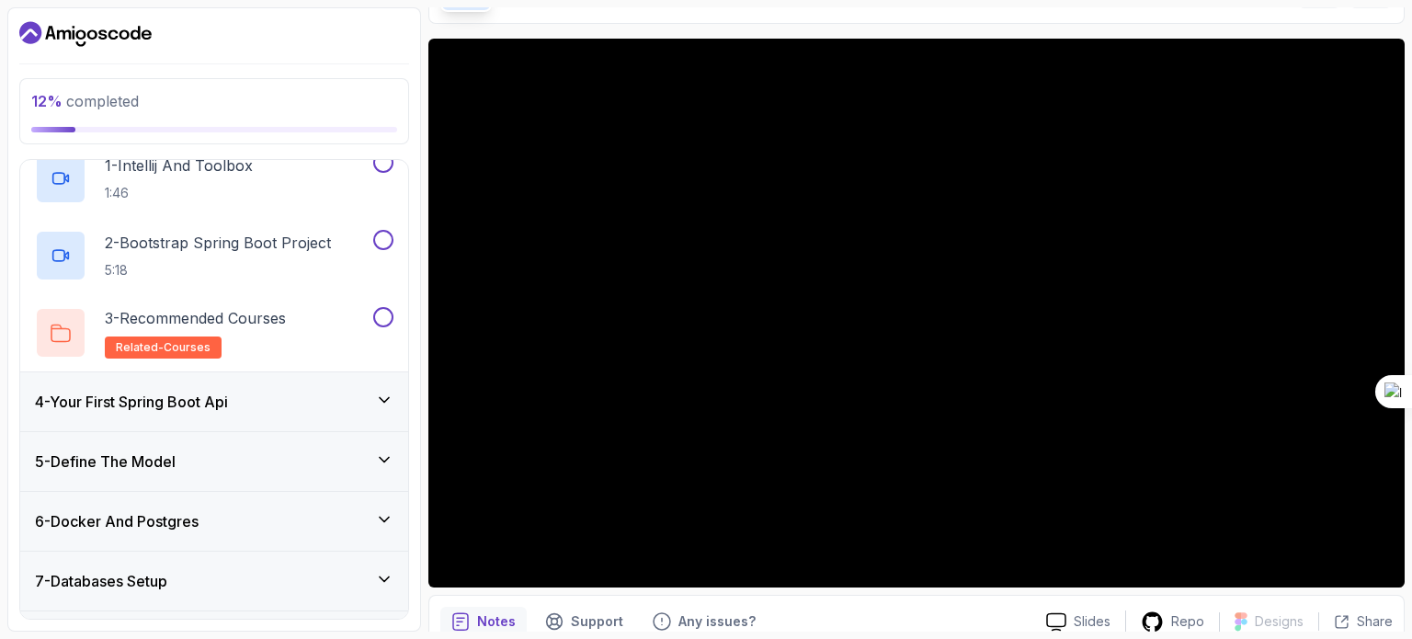
scroll to position [201, 0]
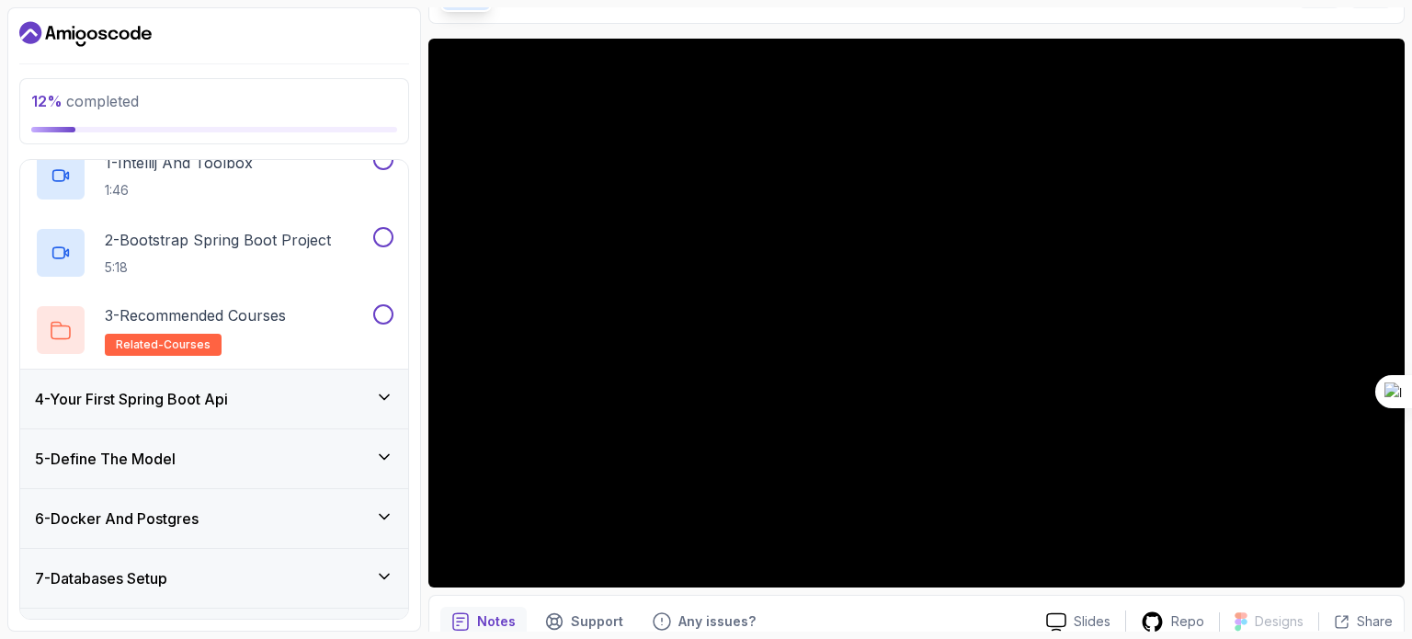
click at [269, 406] on div "4 - Your First Spring Boot Api" at bounding box center [214, 399] width 358 height 22
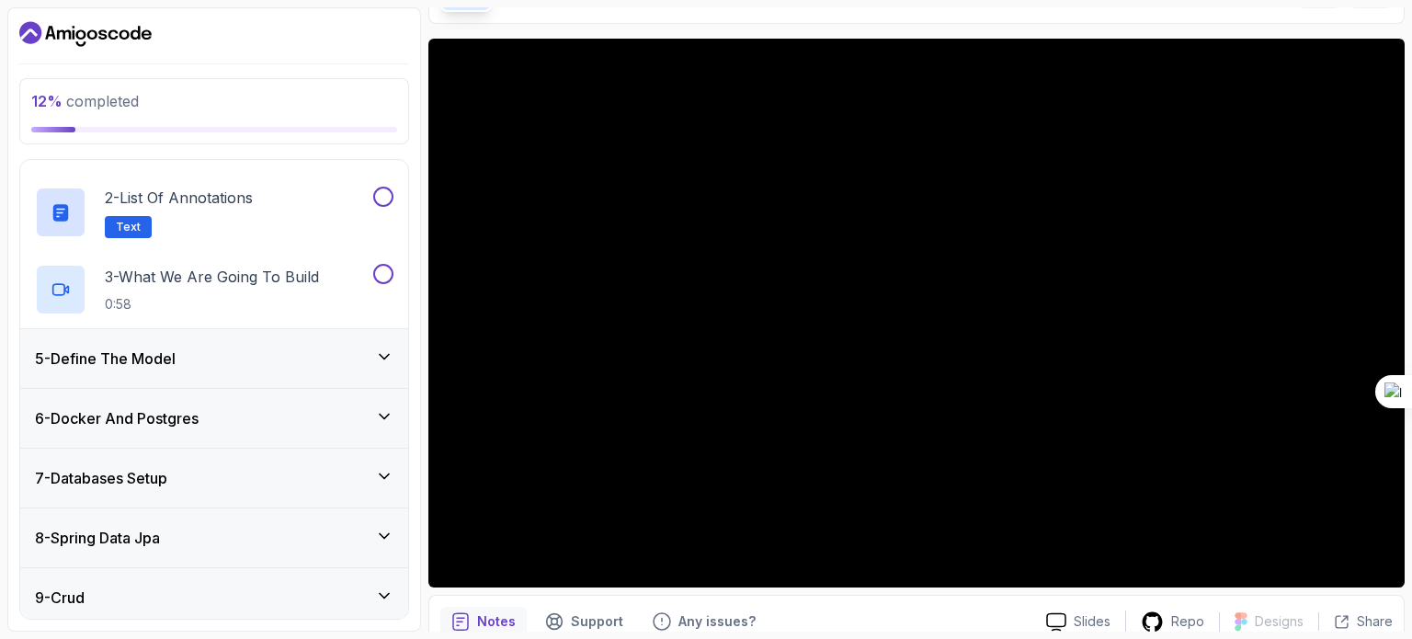
click at [297, 361] on div "5 - Define The Model" at bounding box center [214, 358] width 358 height 22
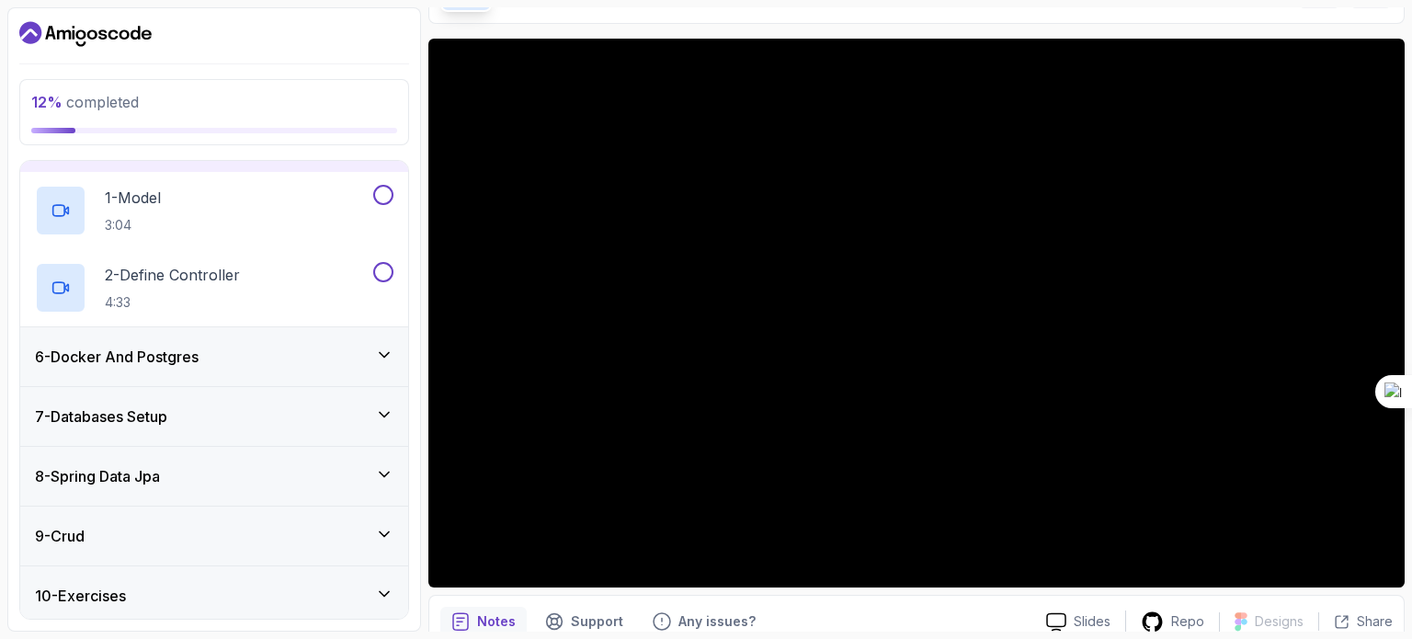
scroll to position [287, 0]
click at [297, 361] on div "6 - Docker And Postgres" at bounding box center [214, 357] width 358 height 22
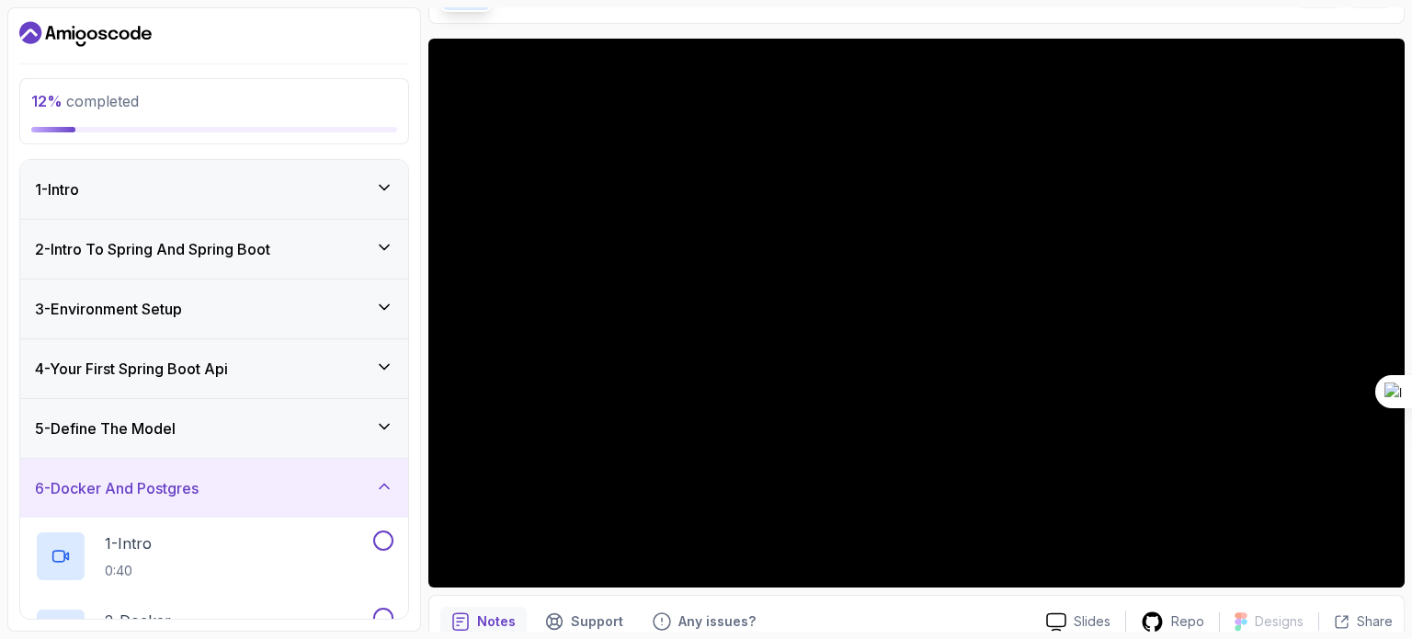
scroll to position [52, 0]
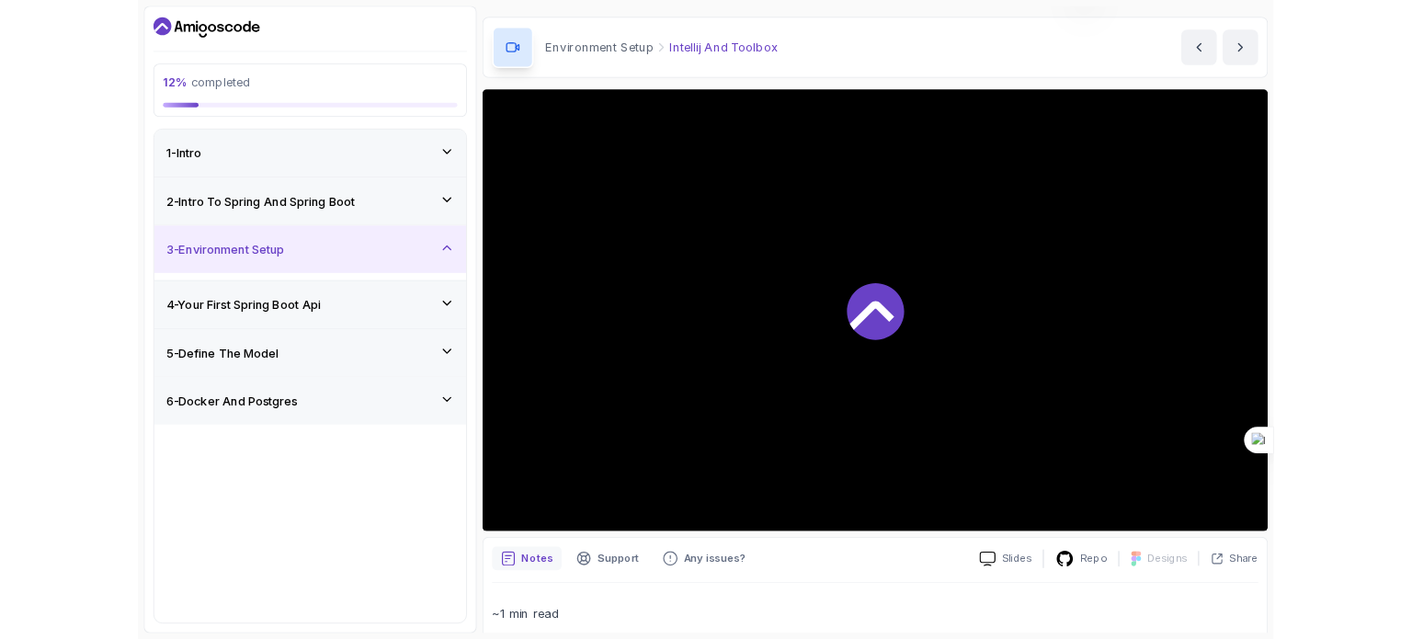
scroll to position [125, 0]
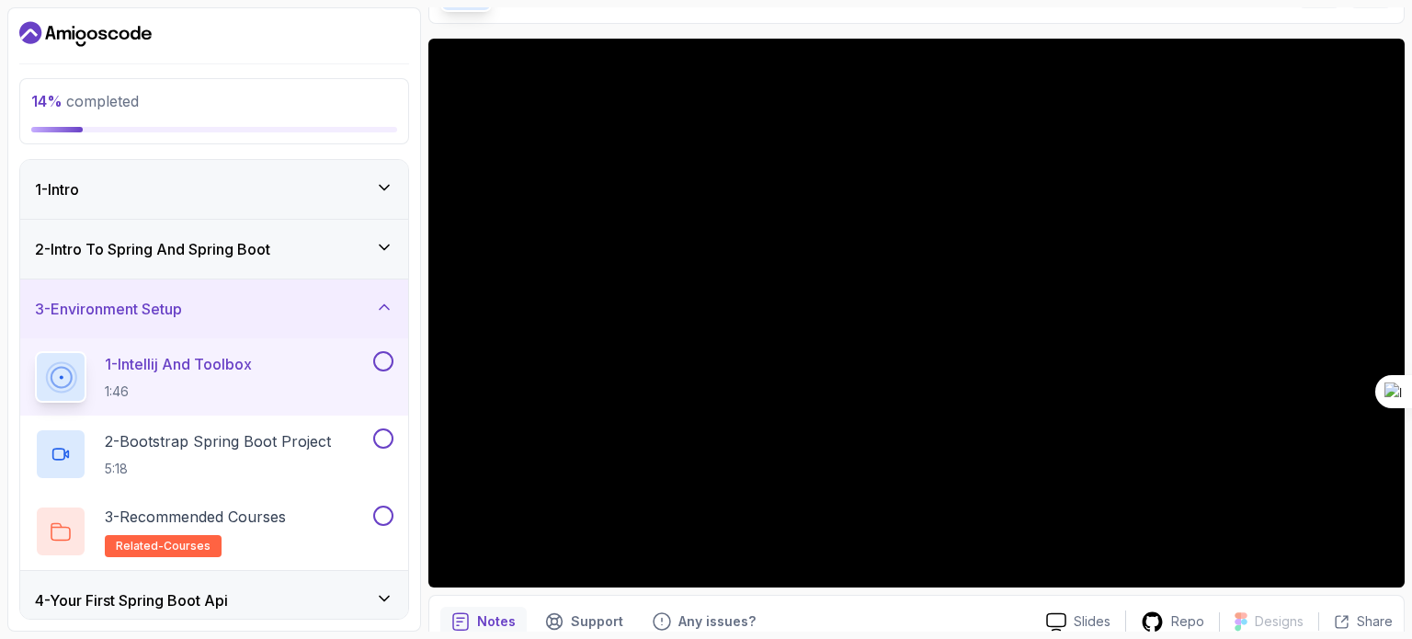
click at [383, 367] on button at bounding box center [383, 361] width 20 height 20
click at [268, 450] on p "2 - Bootstrap Spring Boot Project" at bounding box center [218, 441] width 226 height 22
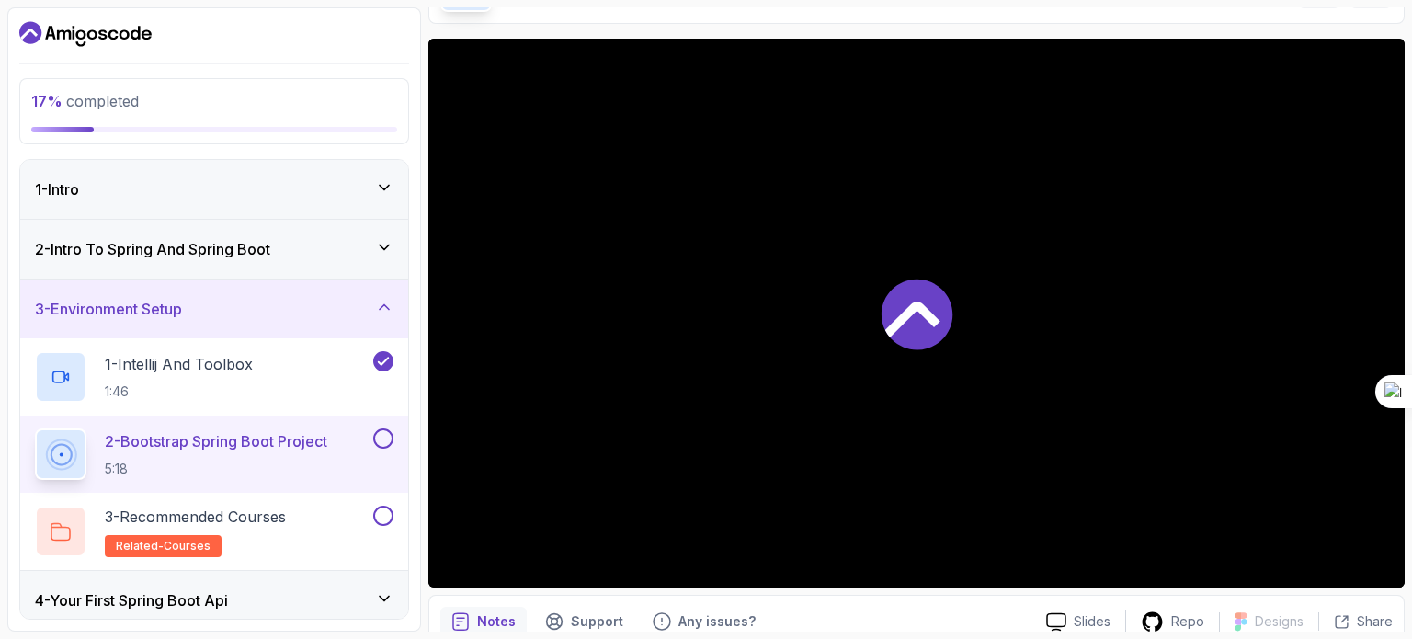
click at [268, 450] on p "2 - Bootstrap Spring Boot Project" at bounding box center [216, 441] width 222 height 22
click at [386, 514] on button at bounding box center [383, 516] width 20 height 20
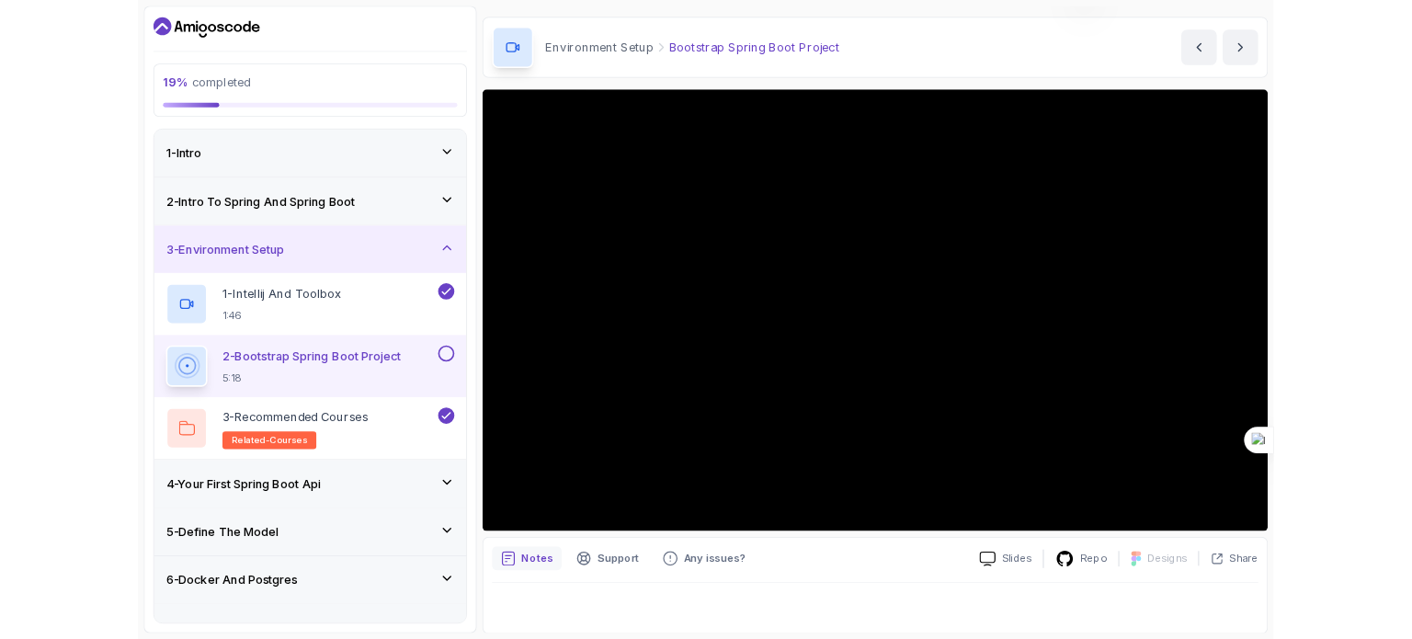
scroll to position [125, 0]
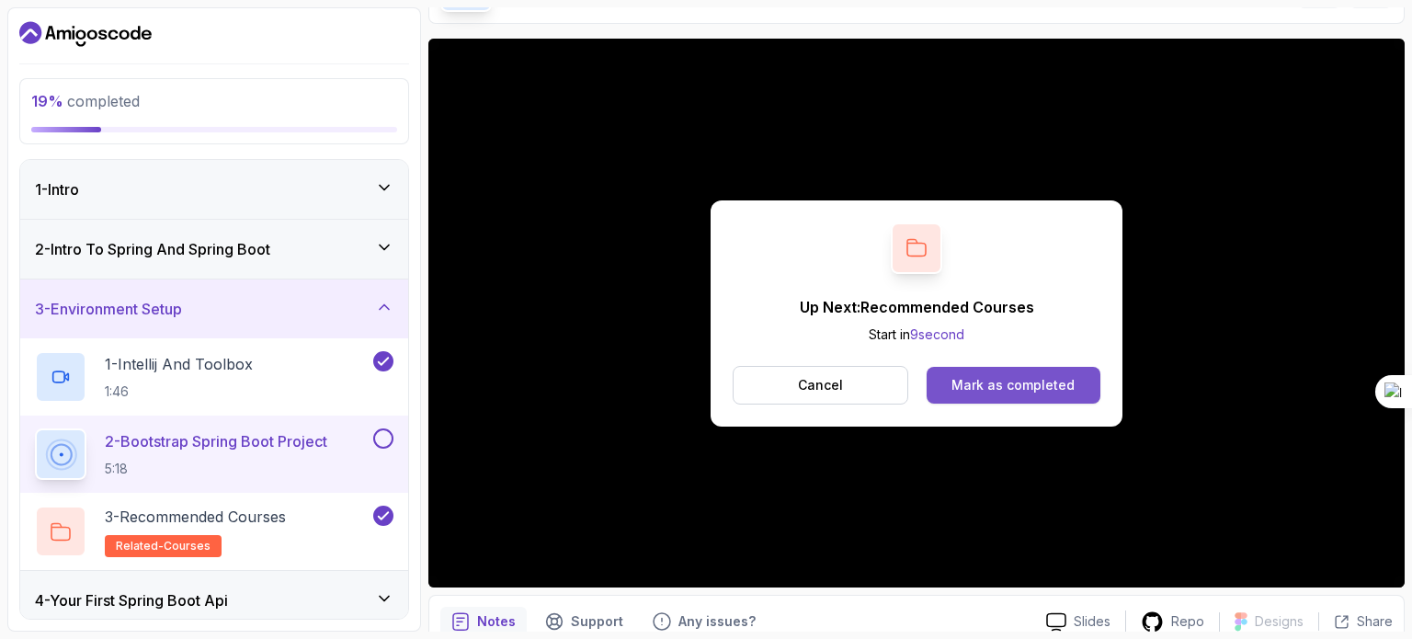
click at [965, 381] on div "Mark as completed" at bounding box center [1012, 385] width 123 height 18
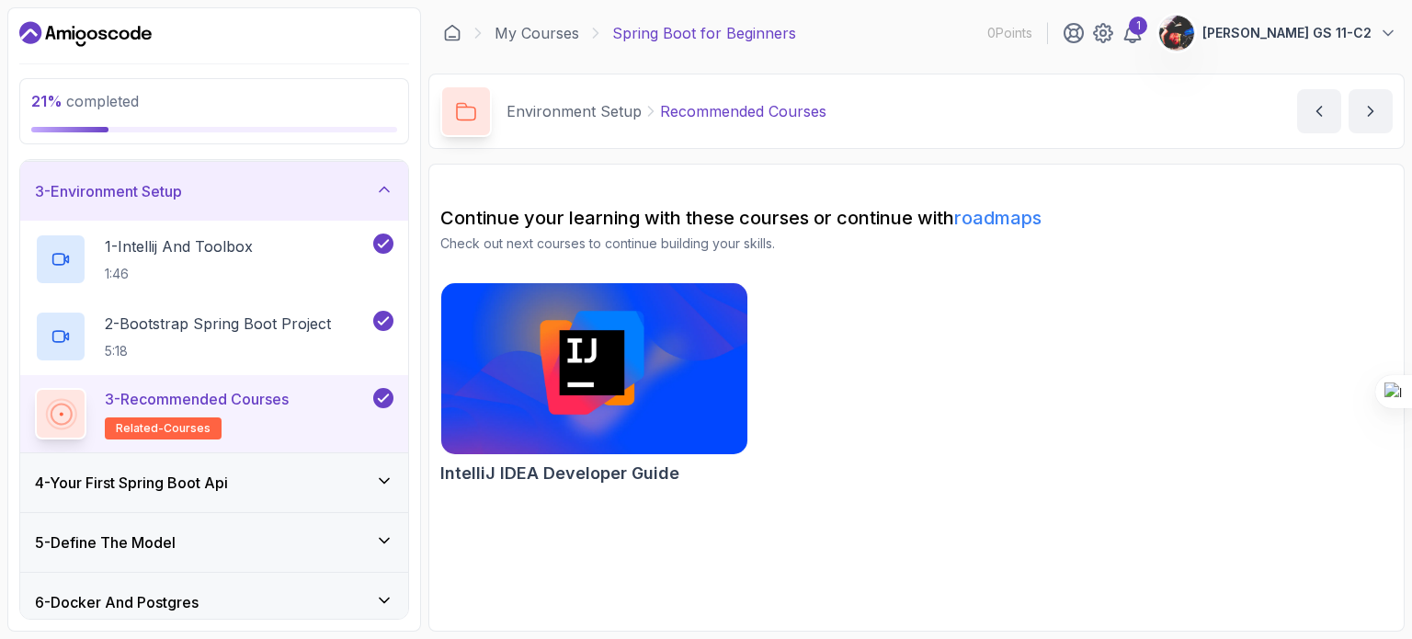
scroll to position [118, 0]
click at [249, 484] on div "4 - Your First Spring Boot Api" at bounding box center [214, 483] width 358 height 22
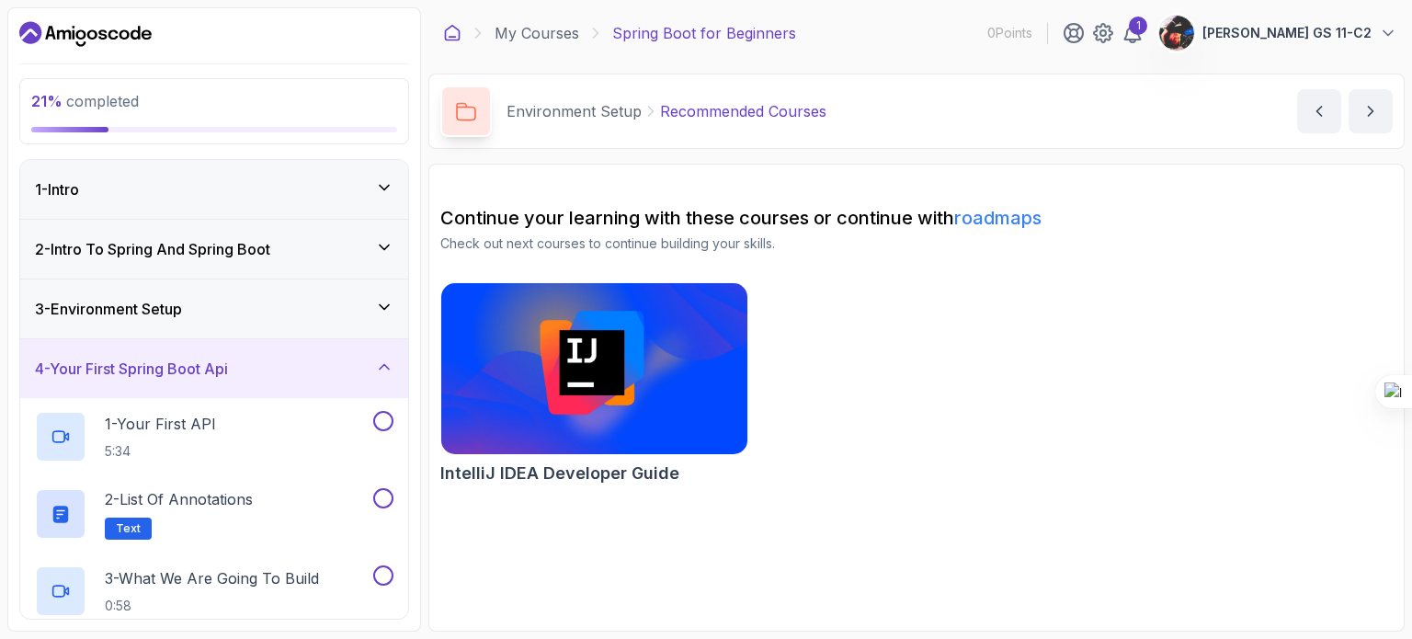
scroll to position [0, 0]
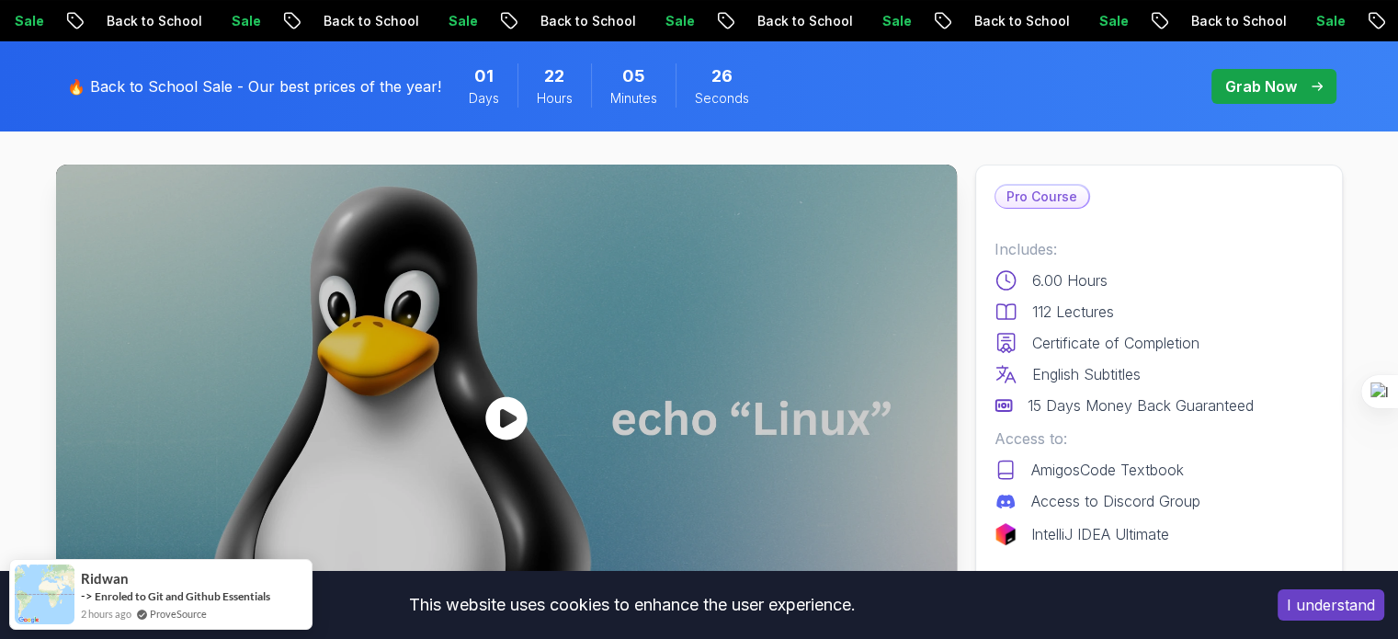
scroll to position [28, 0]
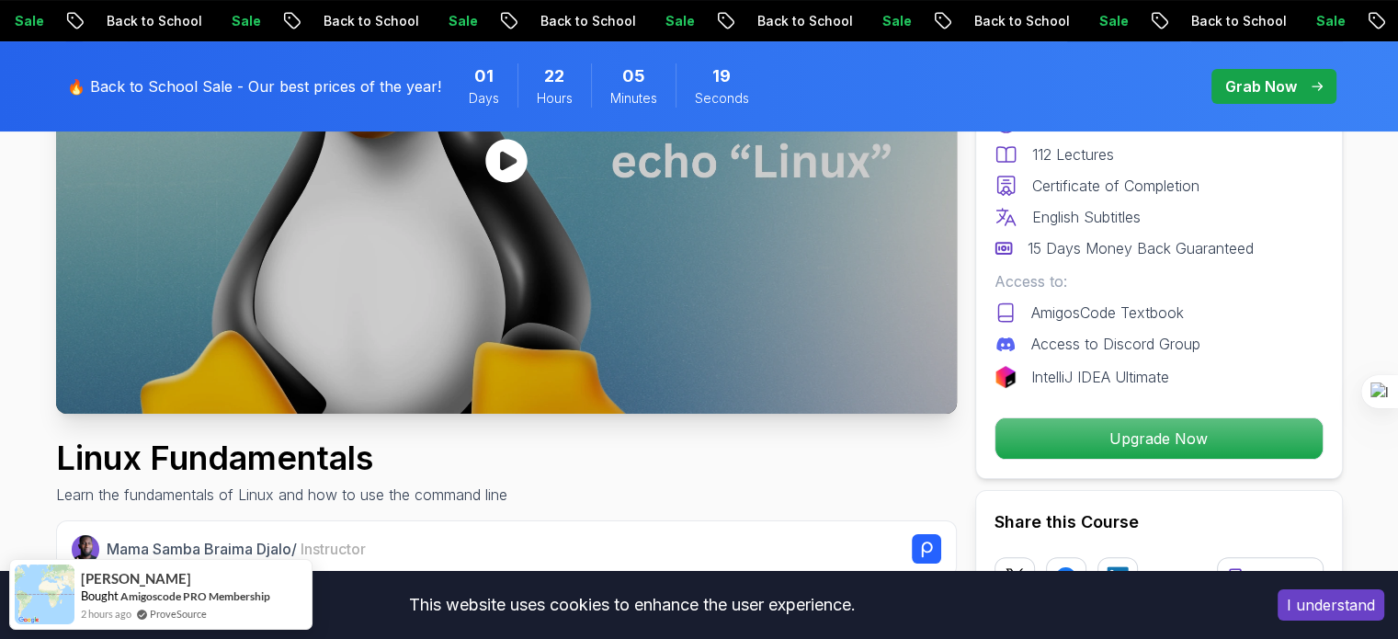
scroll to position [331, 0]
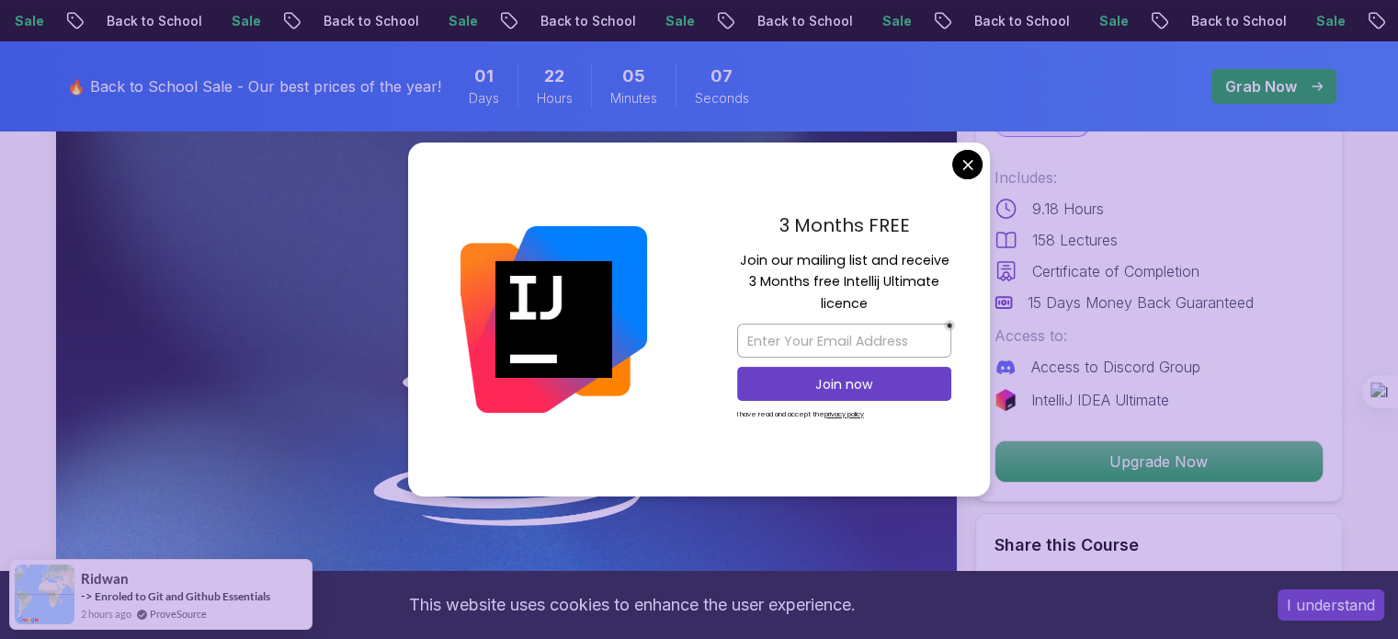
scroll to position [150, 0]
